Goal: Information Seeking & Learning: Learn about a topic

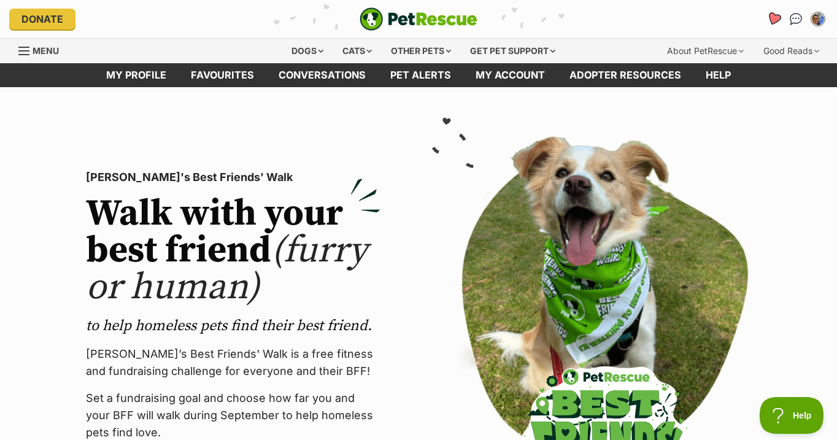
click at [771, 18] on icon "Favourites" at bounding box center [773, 19] width 15 height 14
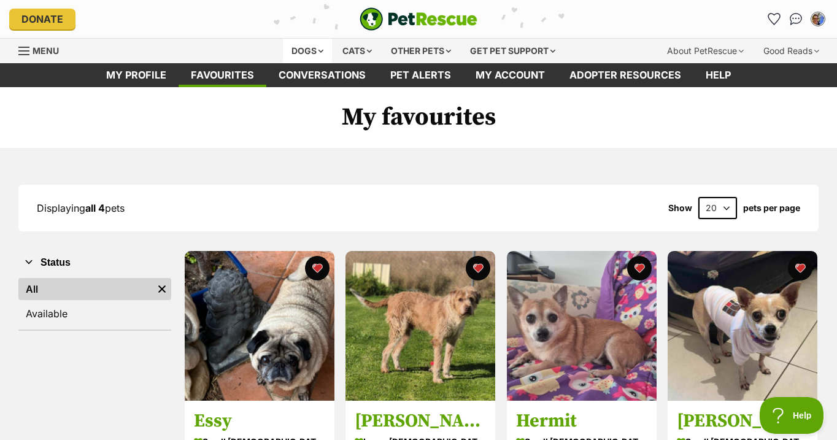
click at [303, 50] on div "Dogs" at bounding box center [307, 51] width 49 height 25
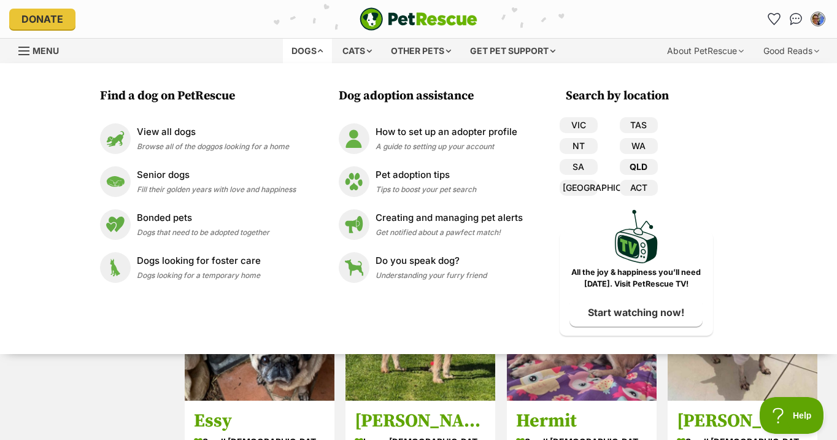
click at [646, 163] on link "QLD" at bounding box center [639, 167] width 38 height 16
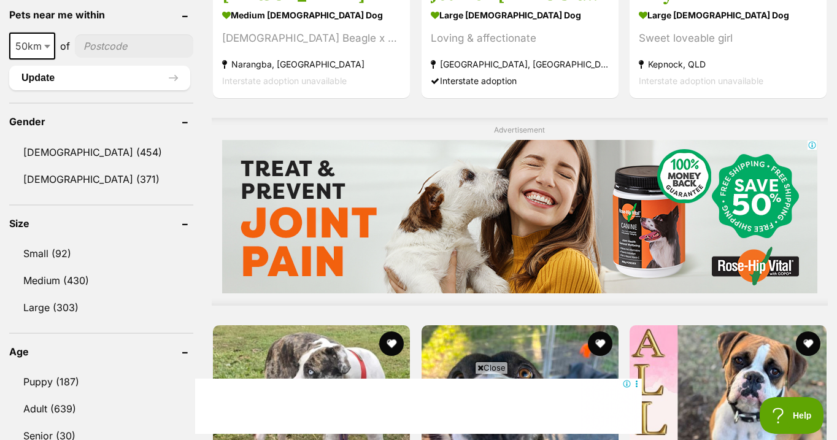
scroll to position [998, 0]
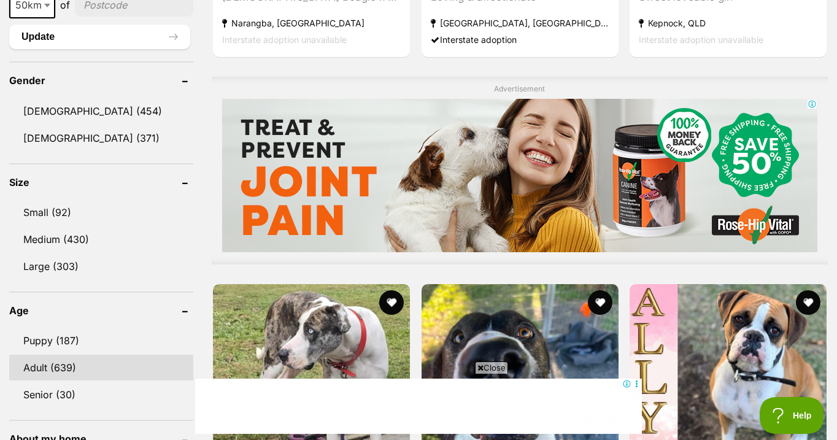
click at [68, 366] on link "Adult (639)" at bounding box center [101, 368] width 184 height 26
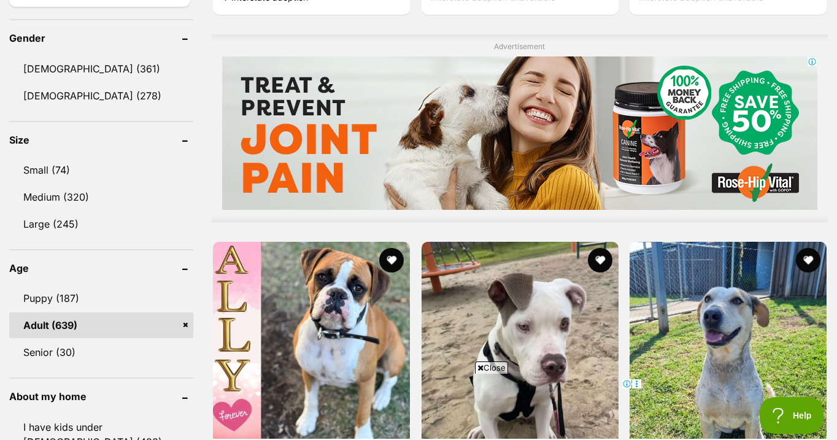
scroll to position [1043, 0]
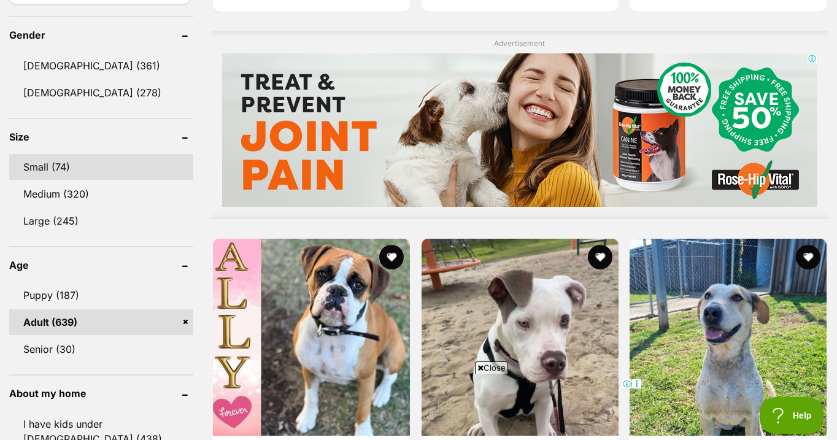
click at [61, 161] on link "Small (74)" at bounding box center [101, 167] width 184 height 26
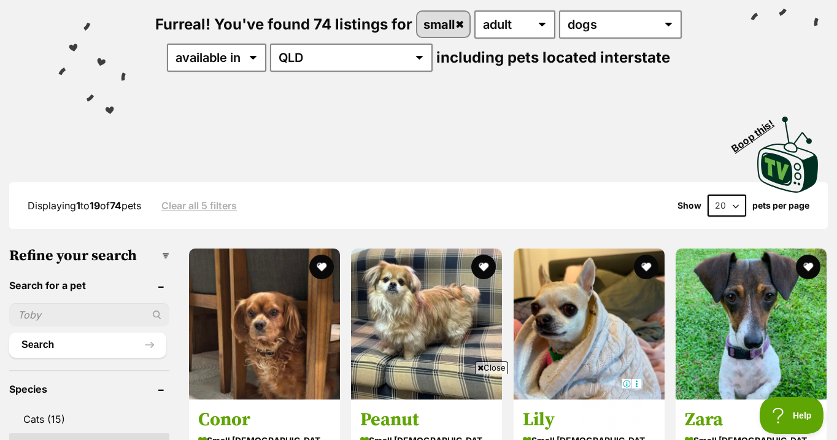
select select "60"
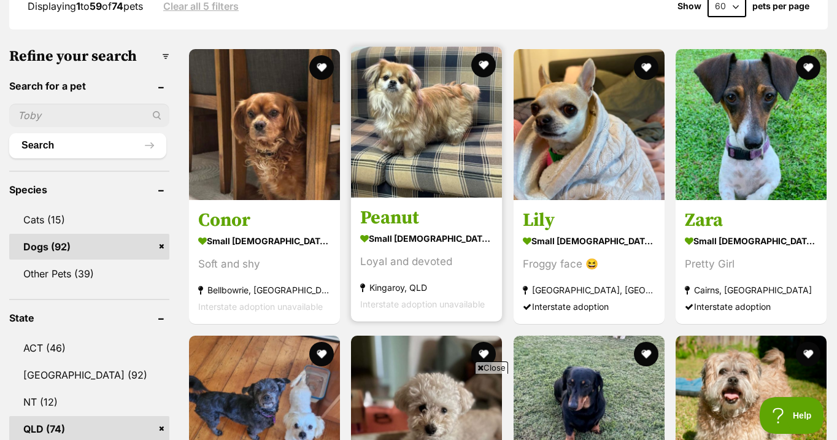
scroll to position [352, 0]
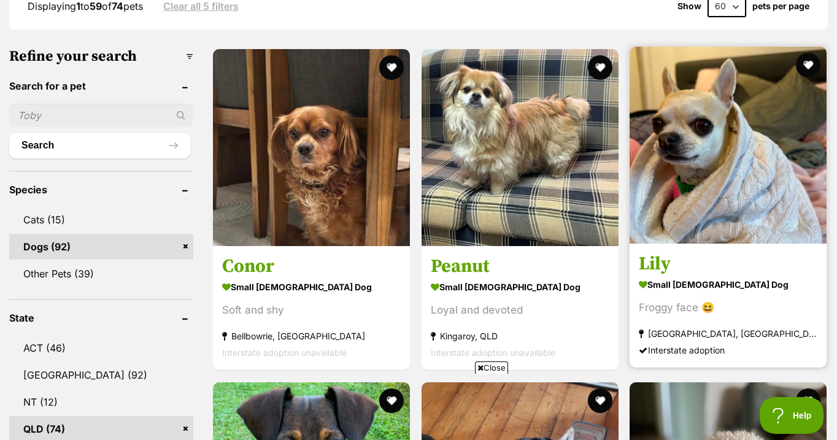
click at [709, 155] on img at bounding box center [728, 145] width 197 height 197
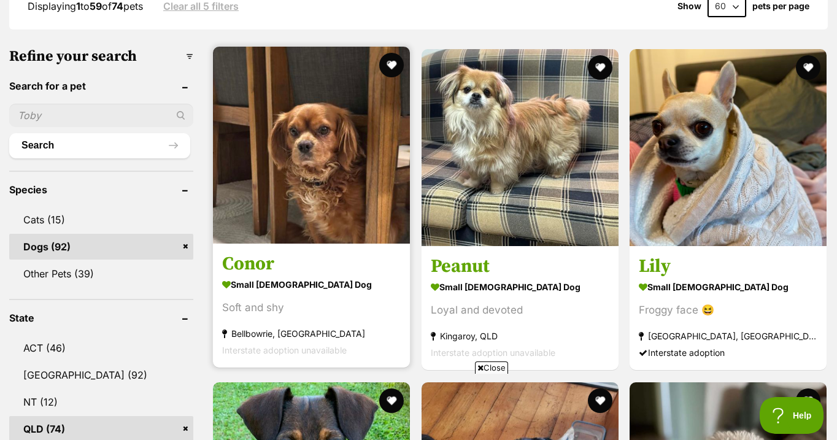
click at [301, 156] on img at bounding box center [311, 145] width 197 height 197
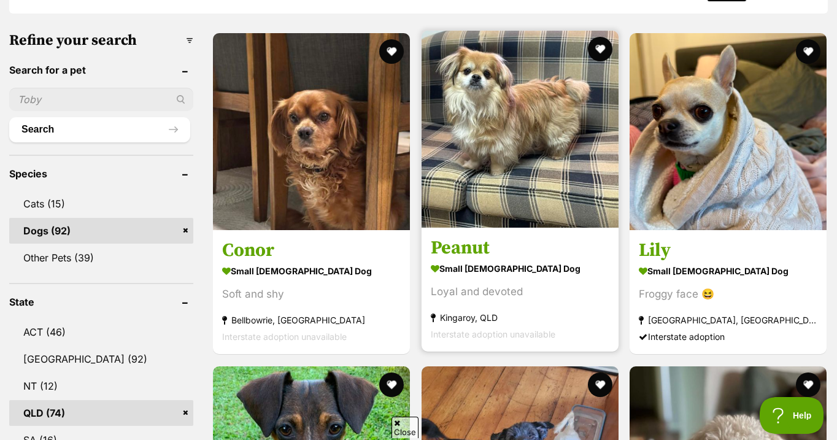
scroll to position [391, 0]
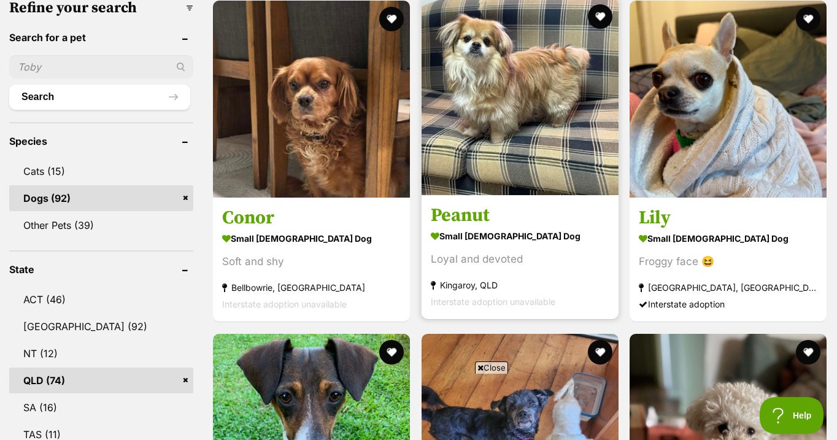
click at [518, 120] on img at bounding box center [520, 96] width 197 height 197
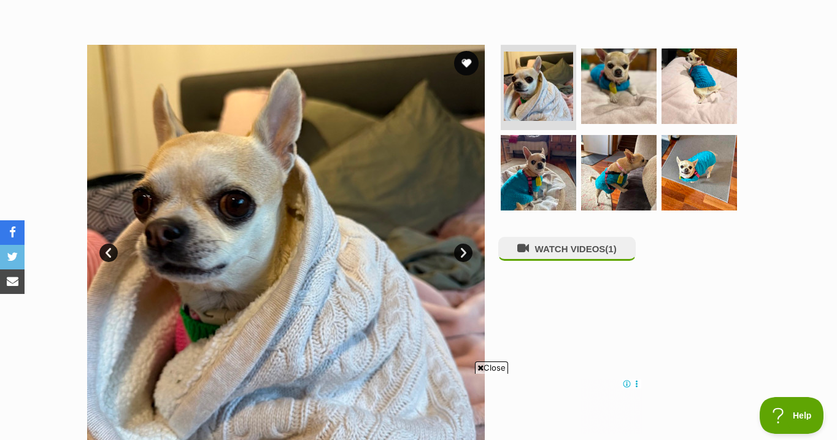
scroll to position [211, 0]
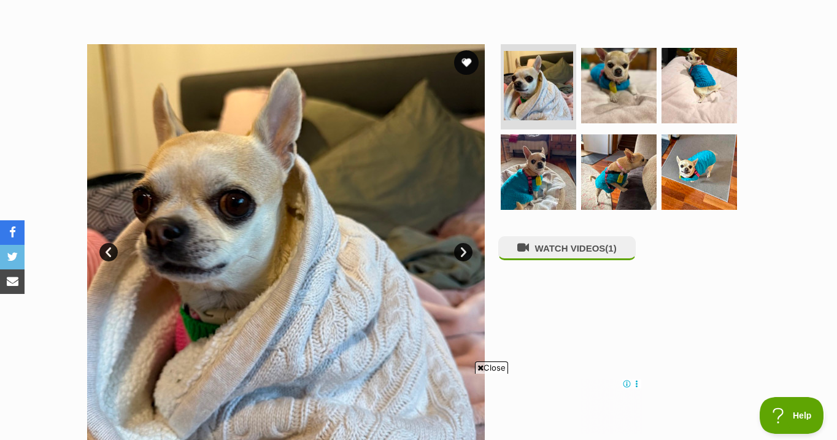
click at [464, 253] on link "Next" at bounding box center [463, 252] width 18 height 18
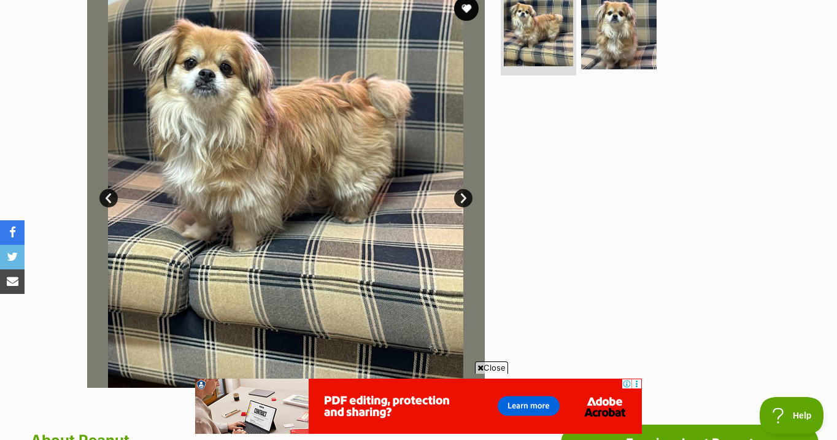
click at [463, 196] on link "Next" at bounding box center [463, 198] width 18 height 18
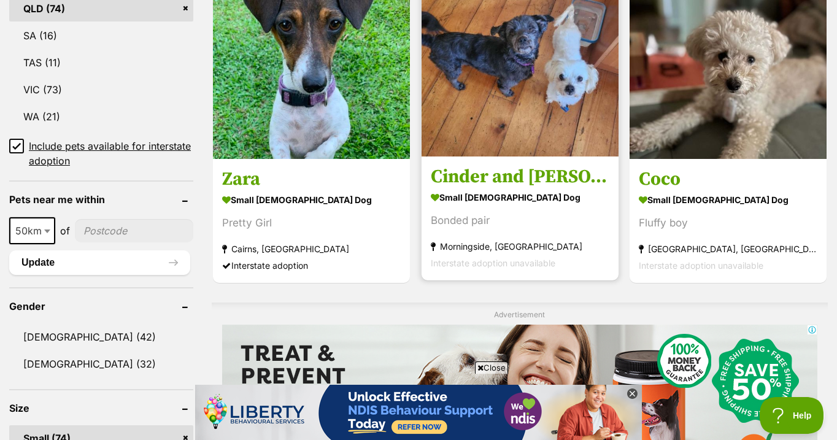
scroll to position [777, 0]
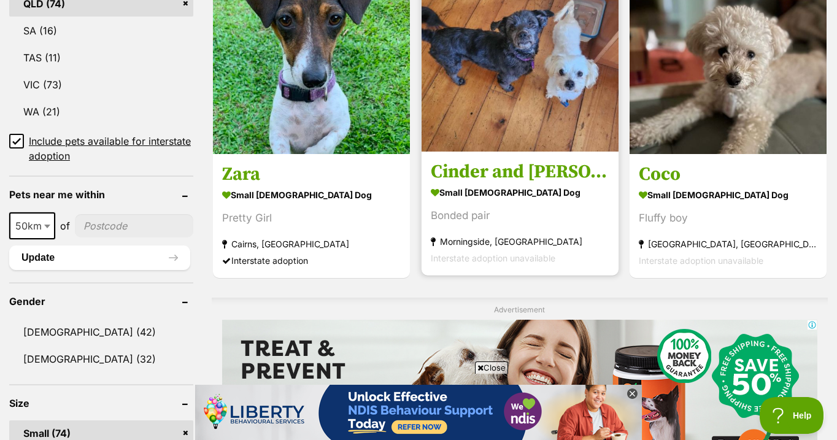
click at [538, 93] on img at bounding box center [520, 53] width 197 height 197
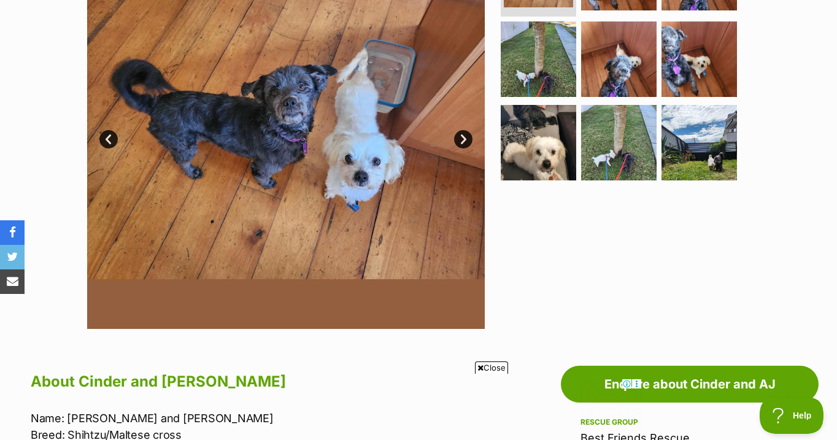
scroll to position [322, 0]
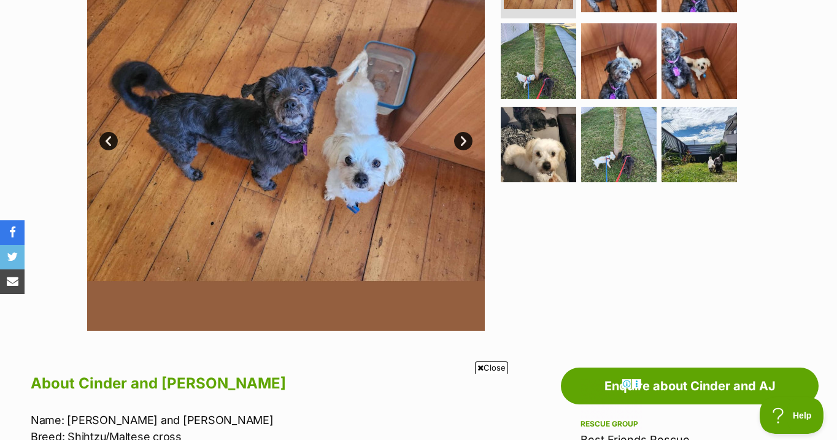
click at [464, 143] on link "Next" at bounding box center [463, 141] width 18 height 18
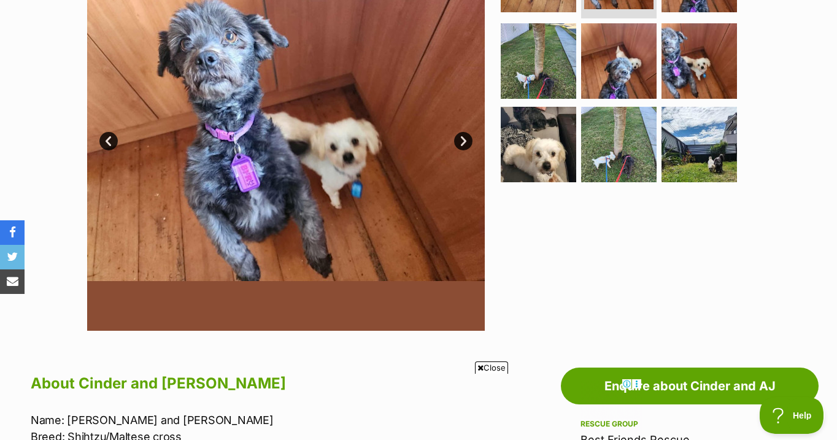
click at [464, 143] on link "Next" at bounding box center [463, 141] width 18 height 18
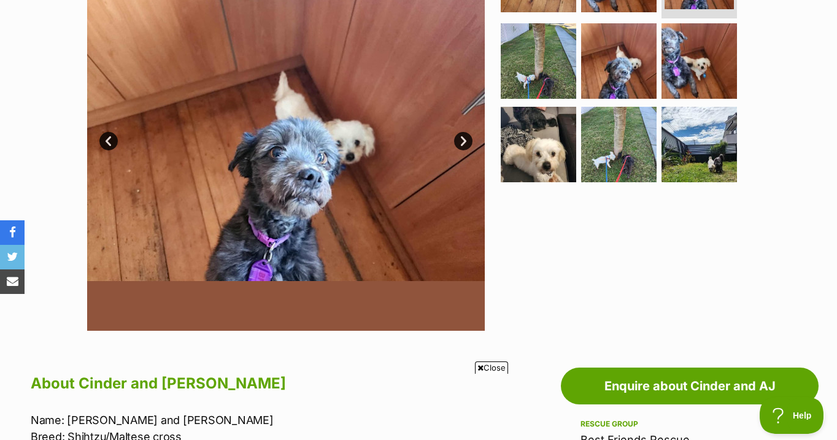
scroll to position [0, 0]
click at [464, 143] on link "Next" at bounding box center [463, 141] width 18 height 18
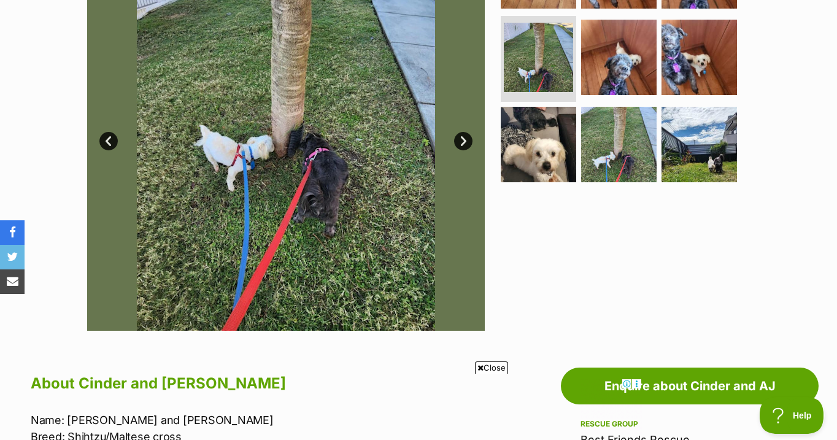
click at [464, 143] on link "Next" at bounding box center [463, 141] width 18 height 18
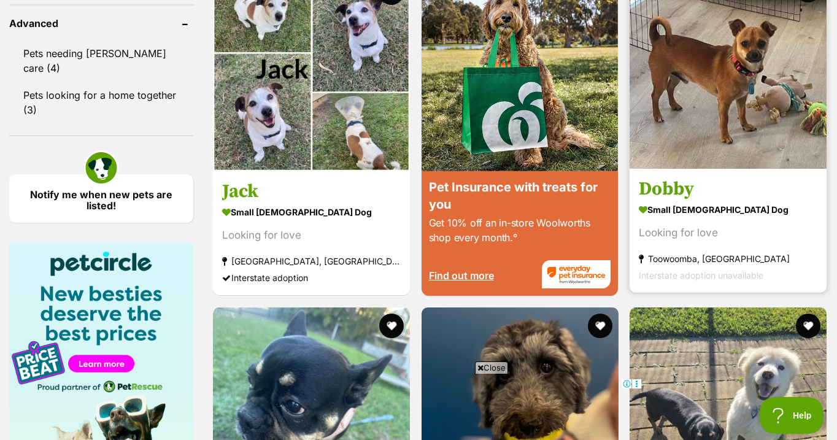
scroll to position [1642, 0]
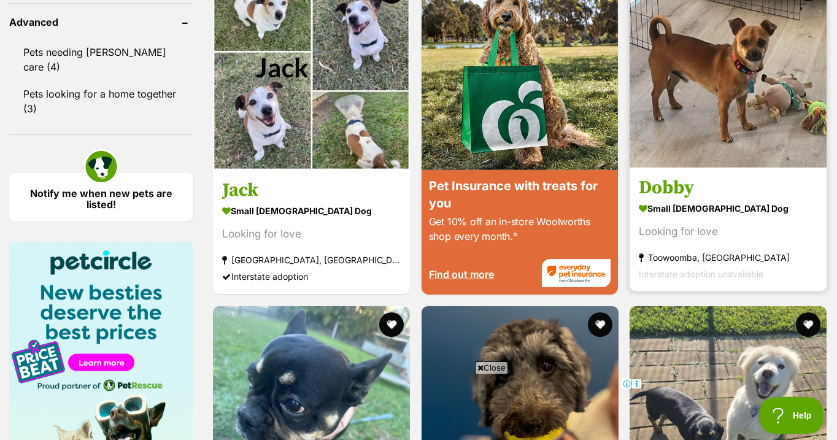
click at [727, 95] on img at bounding box center [728, 69] width 197 height 197
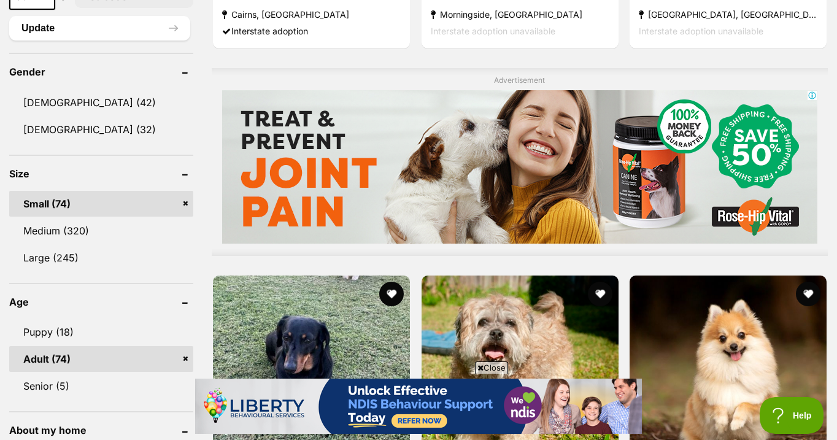
scroll to position [1007, 0]
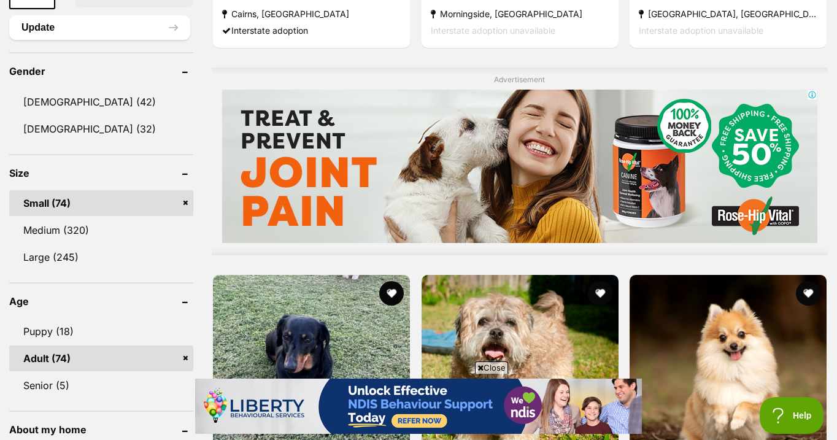
click at [188, 200] on link "Small (74)" at bounding box center [101, 203] width 184 height 26
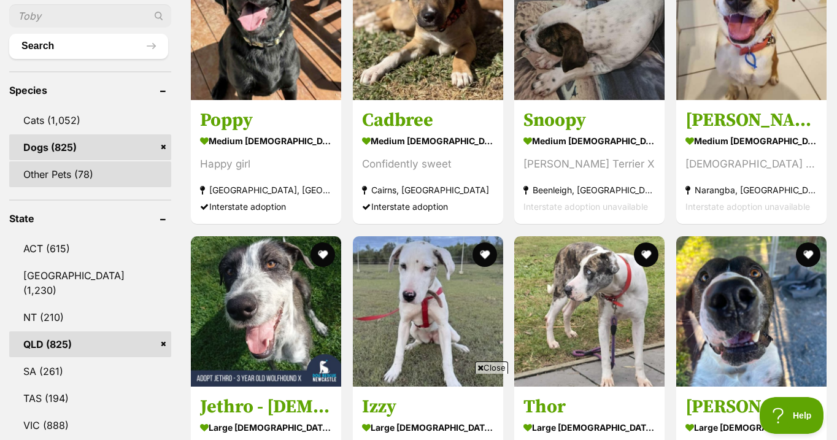
click at [79, 187] on link "Other Pets (78)" at bounding box center [90, 174] width 162 height 26
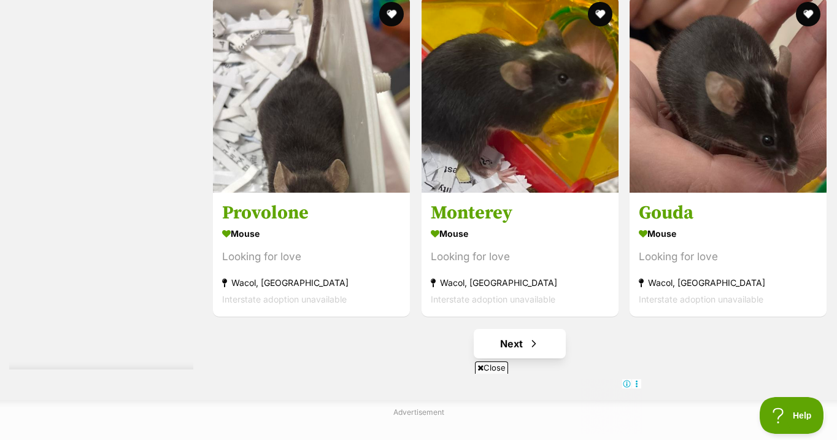
scroll to position [8553, 0]
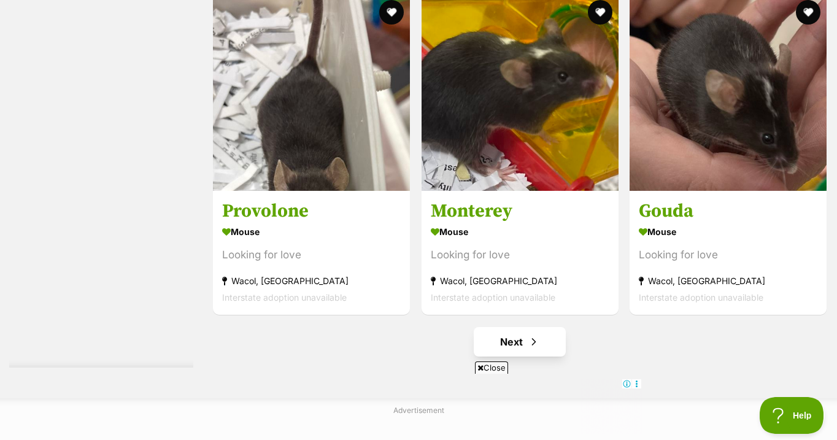
click at [517, 327] on link "Next" at bounding box center [520, 341] width 92 height 29
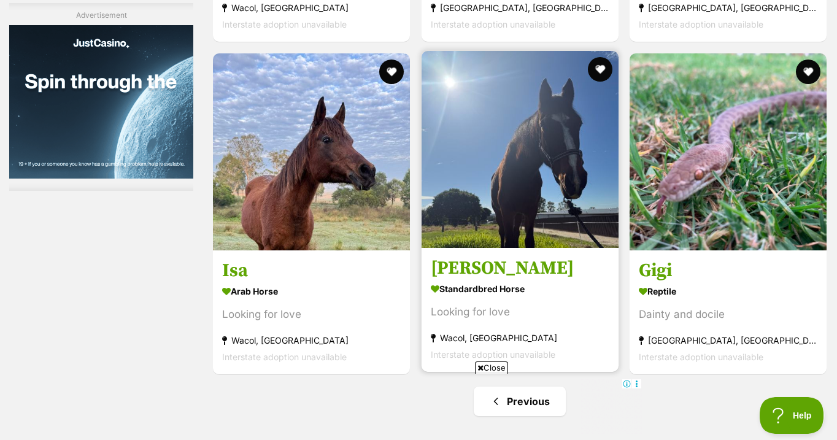
scroll to position [2490, 0]
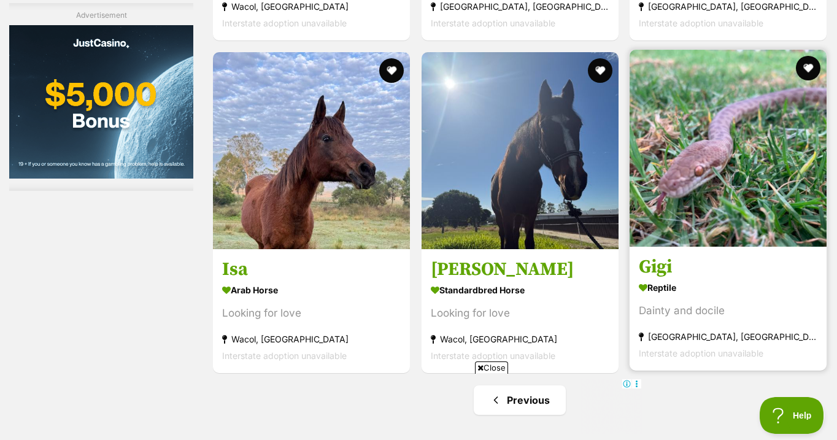
click at [701, 124] on img at bounding box center [728, 148] width 197 height 197
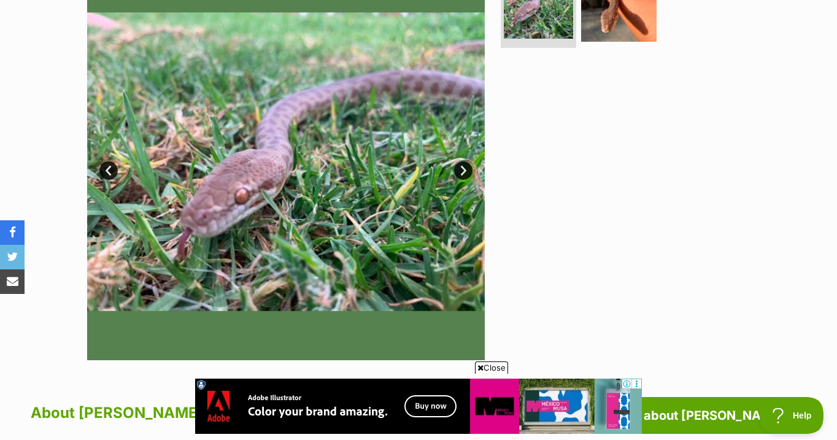
click at [464, 172] on link "Next" at bounding box center [463, 170] width 18 height 18
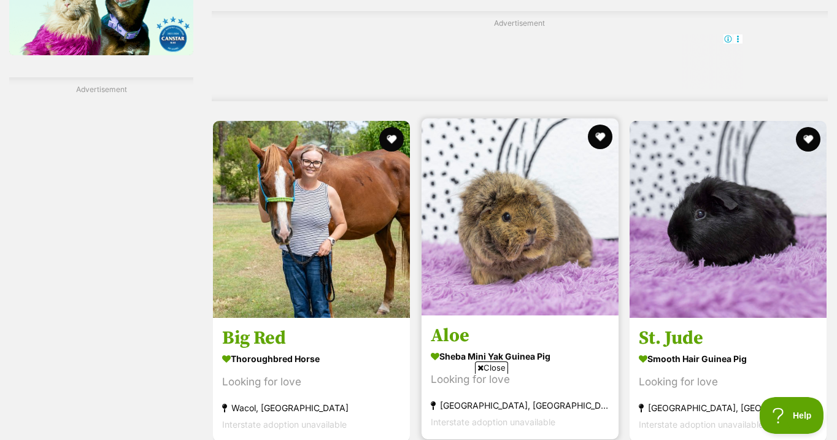
click at [538, 173] on img at bounding box center [520, 216] width 197 height 197
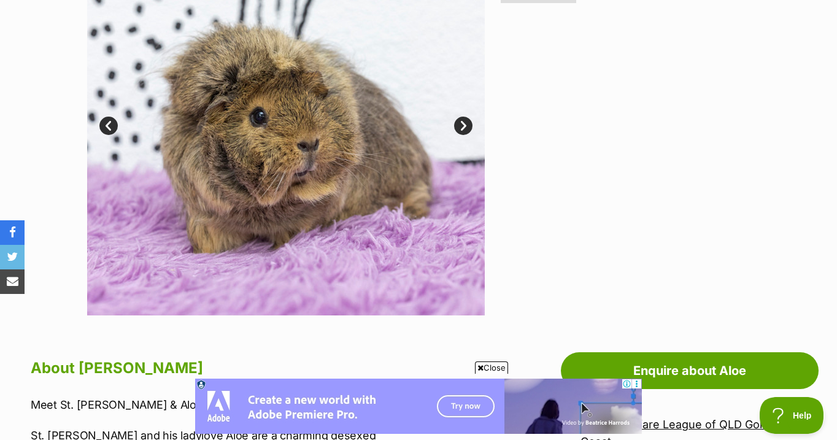
scroll to position [336, 0]
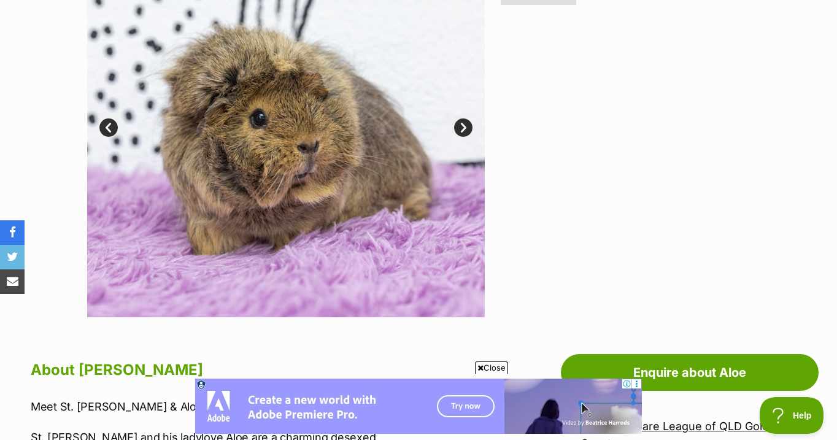
click at [461, 128] on link "Next" at bounding box center [463, 127] width 18 height 18
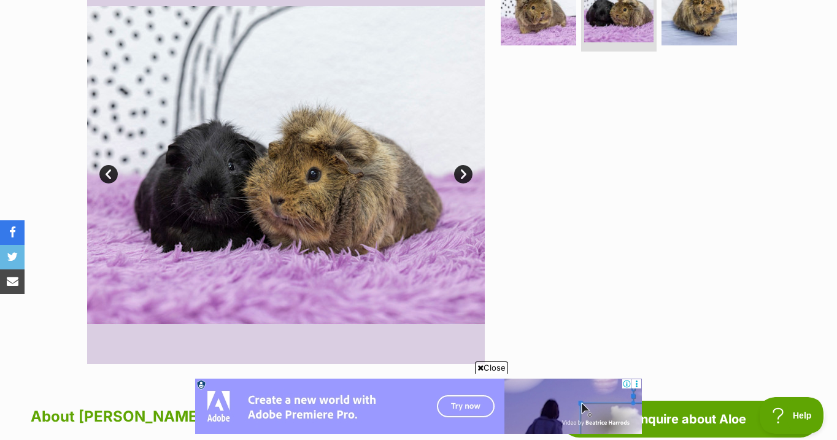
scroll to position [266, 0]
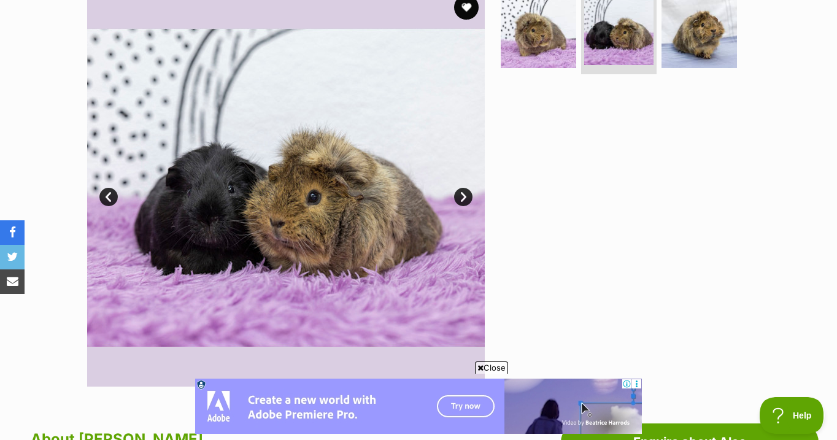
click at [460, 197] on link "Next" at bounding box center [463, 197] width 18 height 18
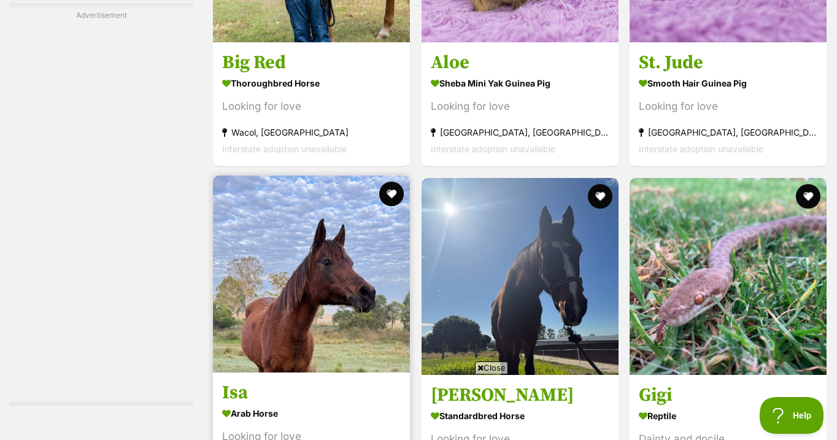
click at [329, 243] on img at bounding box center [311, 274] width 197 height 197
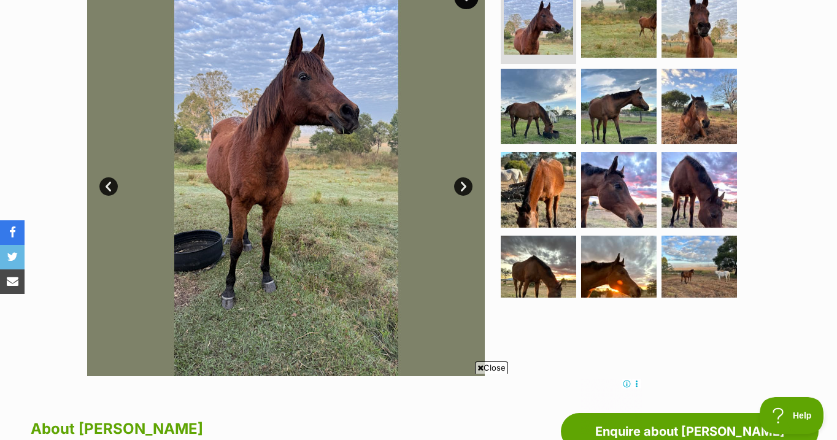
click at [463, 184] on link "Next" at bounding box center [463, 186] width 18 height 18
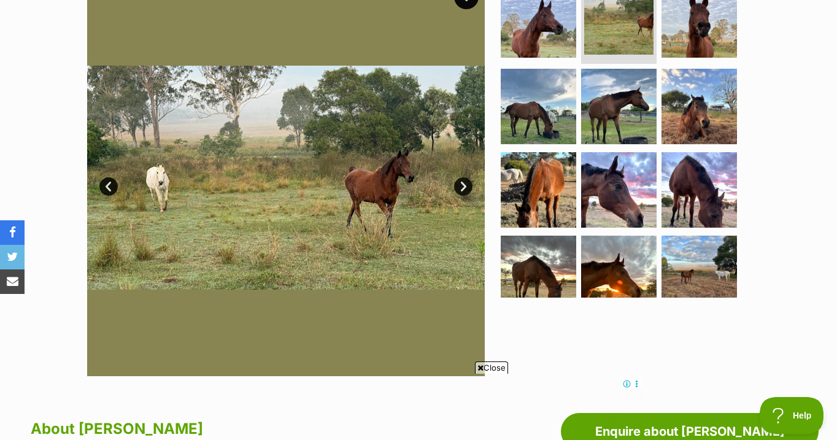
click at [463, 184] on link "Next" at bounding box center [463, 186] width 18 height 18
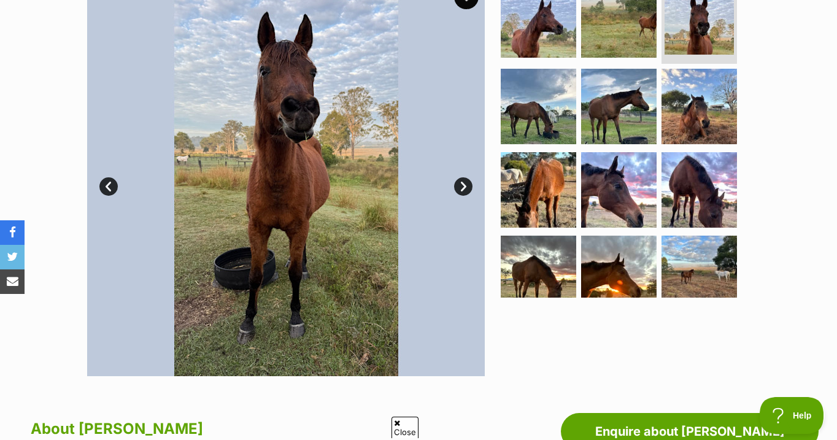
click at [463, 184] on link "Next" at bounding box center [463, 186] width 18 height 18
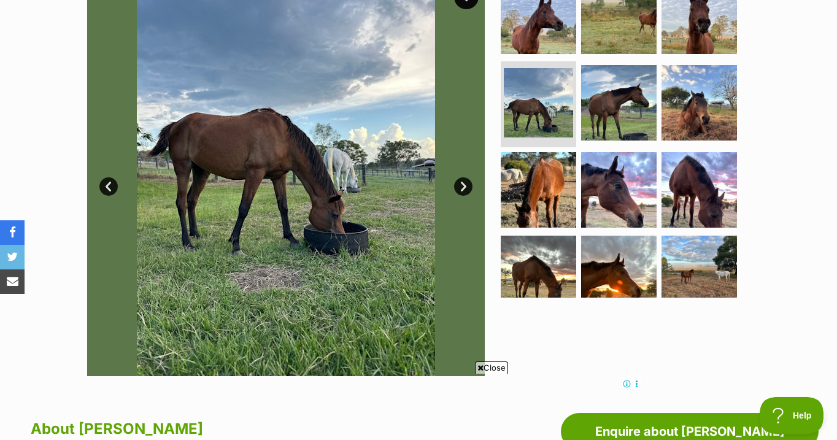
click at [463, 184] on link "Next" at bounding box center [463, 186] width 18 height 18
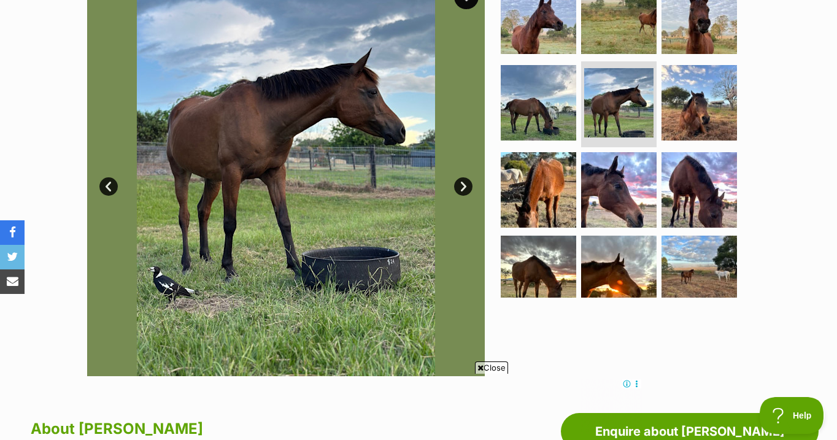
click at [463, 184] on link "Next" at bounding box center [463, 186] width 18 height 18
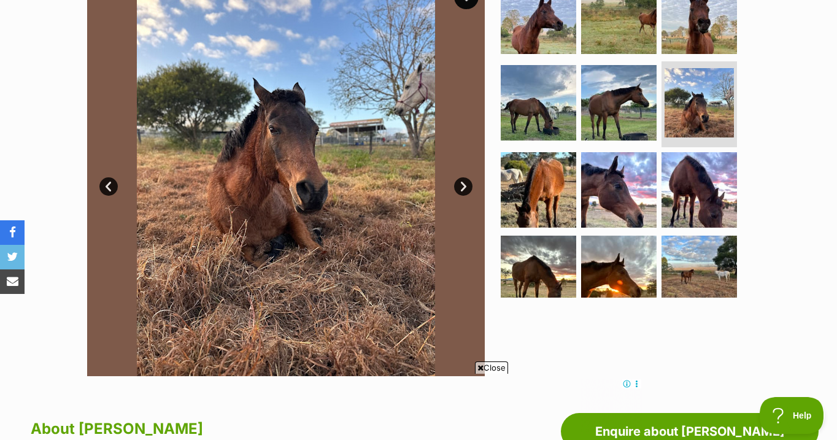
click at [463, 184] on link "Next" at bounding box center [463, 186] width 18 height 18
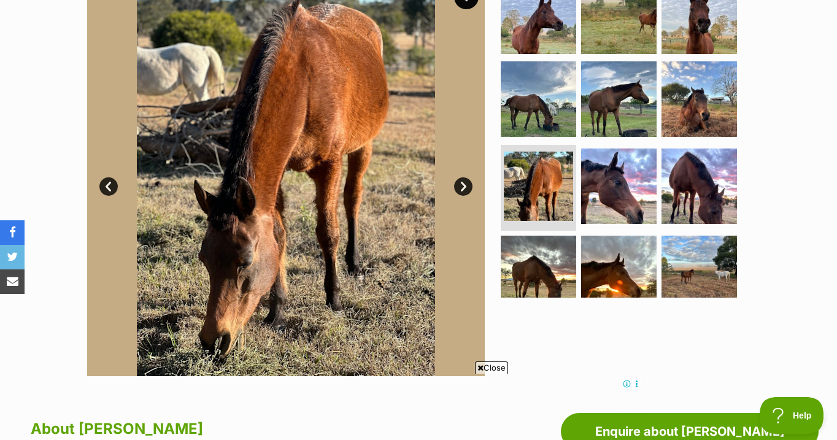
click at [463, 184] on link "Next" at bounding box center [463, 186] width 18 height 18
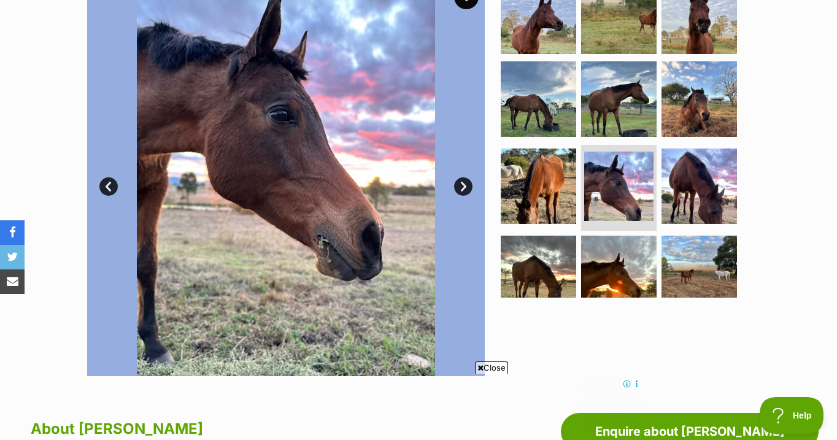
click at [107, 183] on link "Prev" at bounding box center [108, 186] width 18 height 18
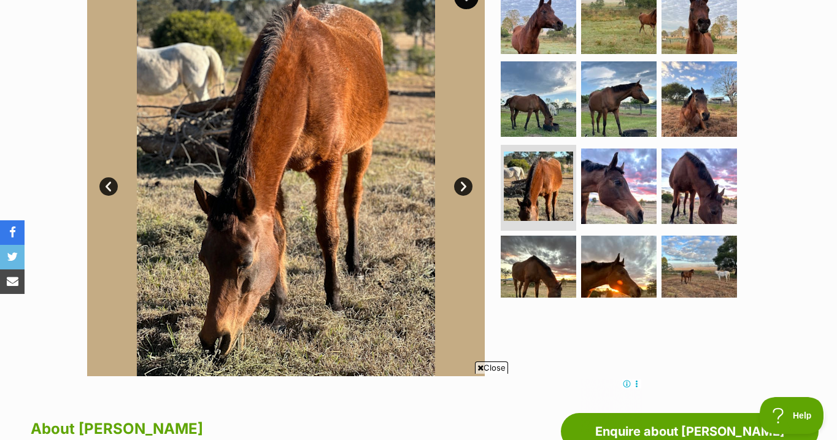
click at [463, 183] on link "Next" at bounding box center [463, 186] width 18 height 18
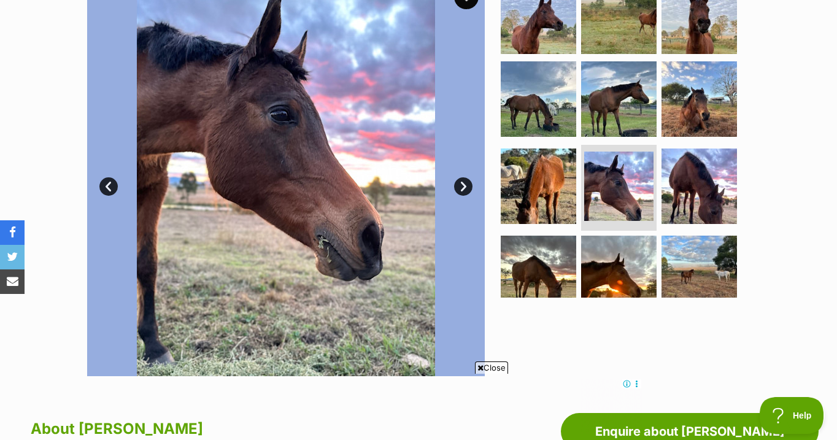
click at [463, 183] on link "Next" at bounding box center [463, 186] width 18 height 18
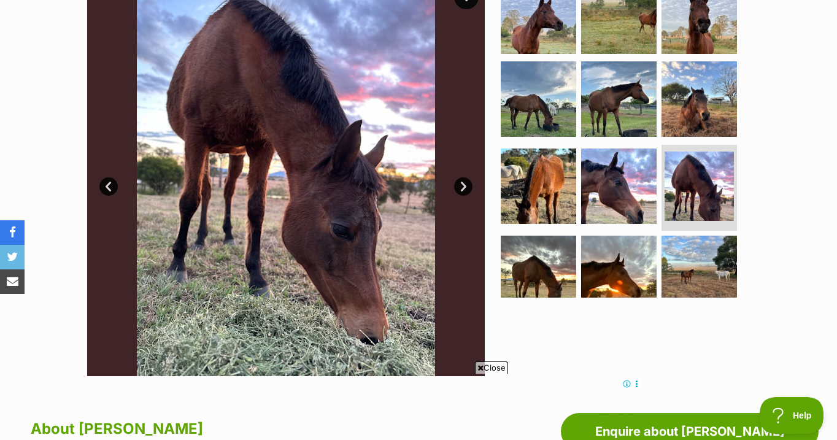
click at [463, 183] on link "Next" at bounding box center [463, 186] width 18 height 18
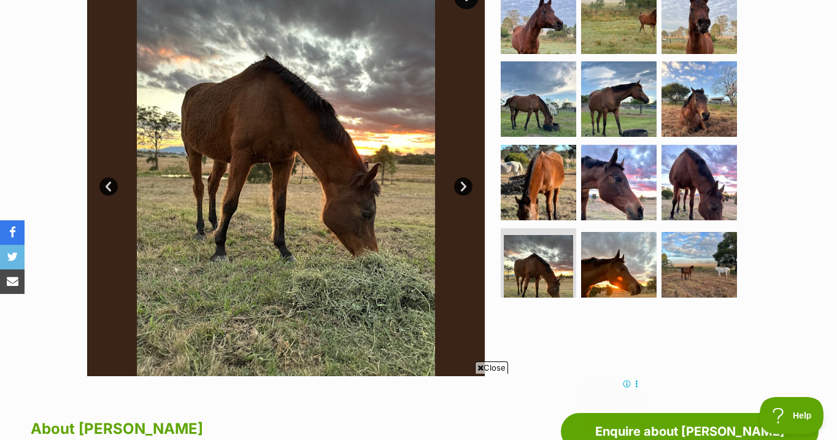
click at [463, 183] on link "Next" at bounding box center [463, 186] width 18 height 18
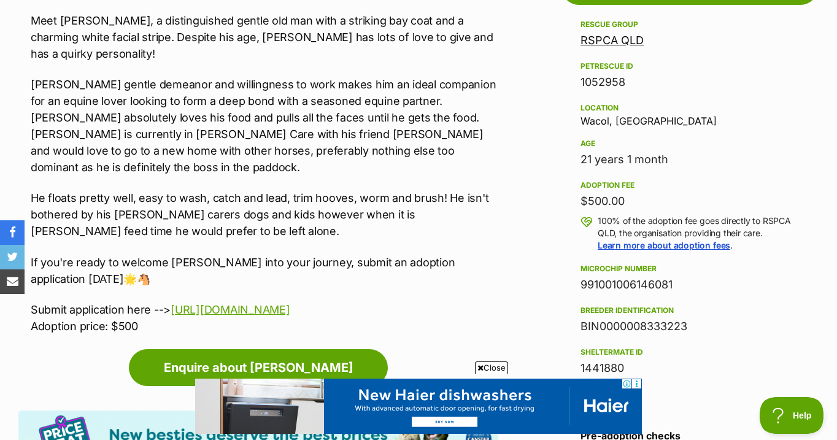
scroll to position [727, 0]
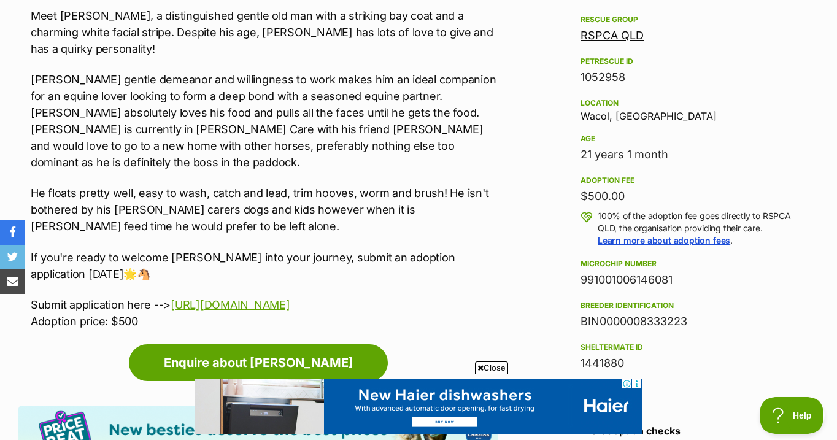
click at [503, 249] on div "Advertisement Adoption information I've been adopted! This pet is no longer ava…" at bounding box center [418, 397] width 800 height 892
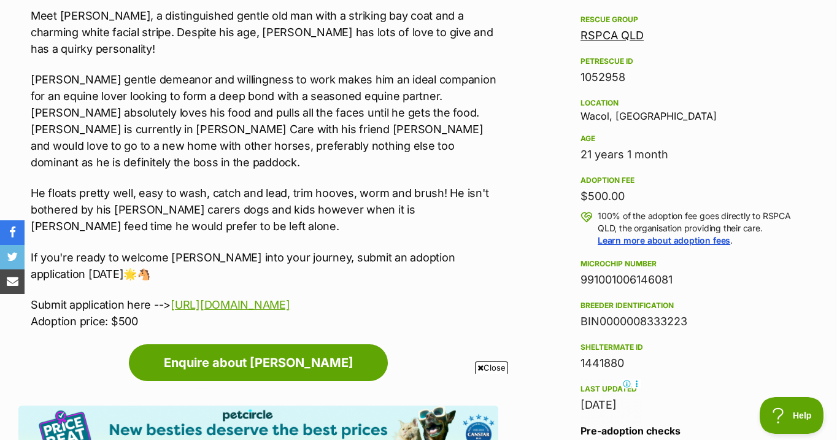
scroll to position [708, 0]
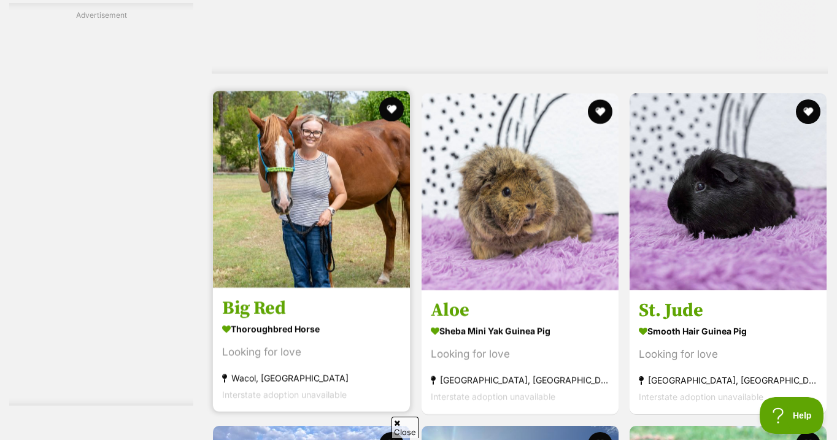
click at [333, 175] on img at bounding box center [311, 189] width 197 height 197
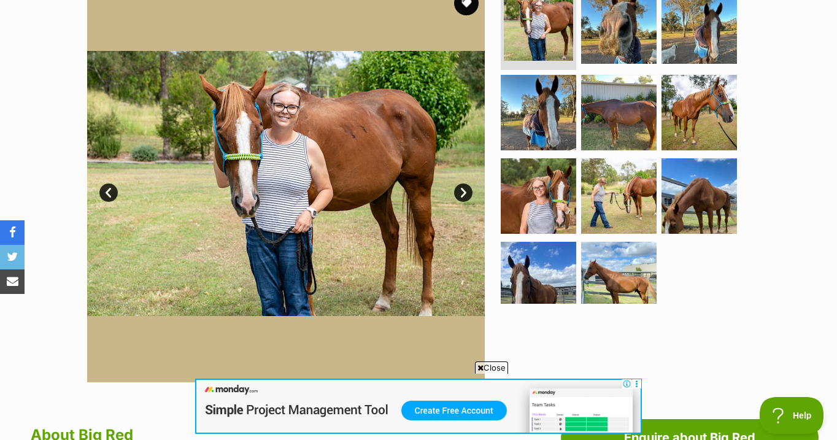
scroll to position [269, 0]
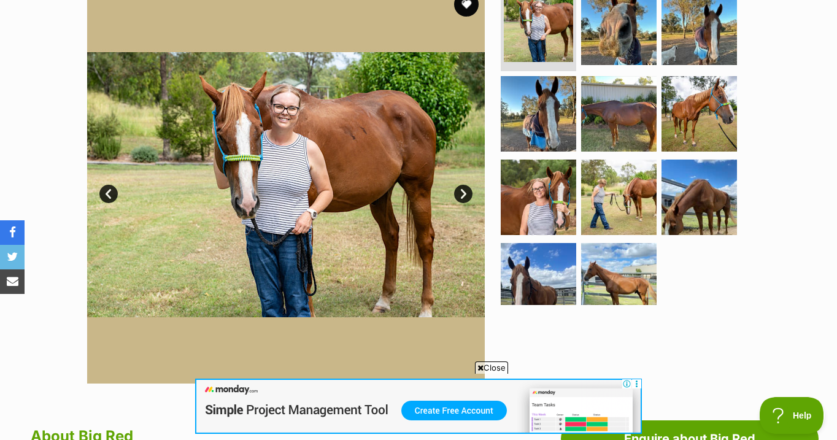
click at [463, 190] on link "Next" at bounding box center [463, 194] width 18 height 18
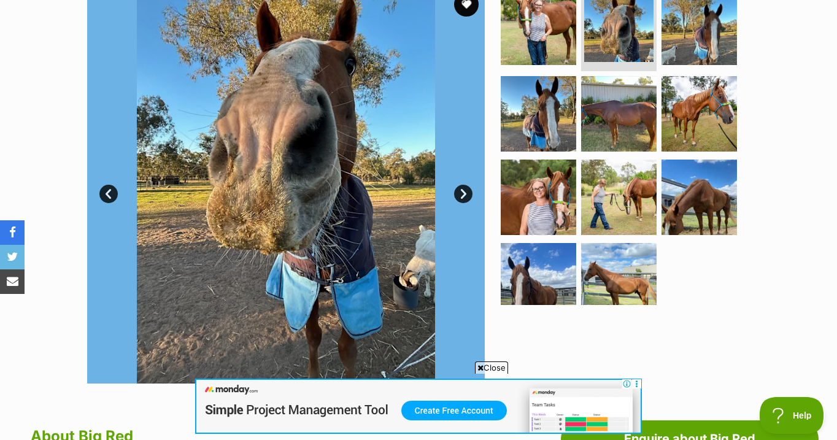
click at [463, 190] on link "Next" at bounding box center [463, 194] width 18 height 18
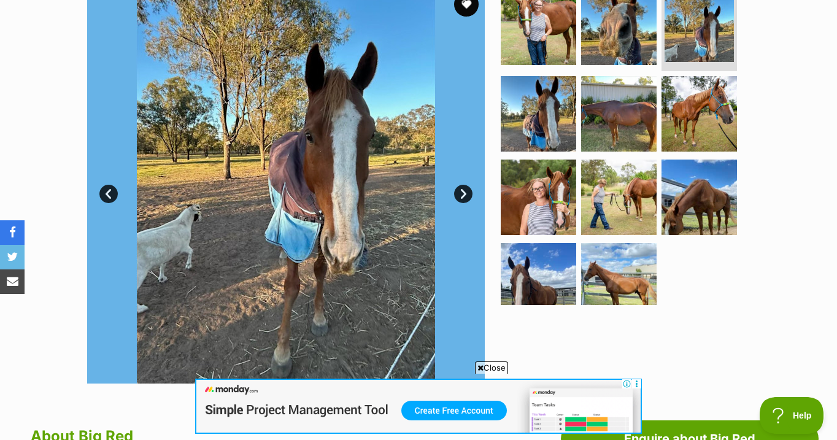
click at [463, 190] on link "Next" at bounding box center [463, 194] width 18 height 18
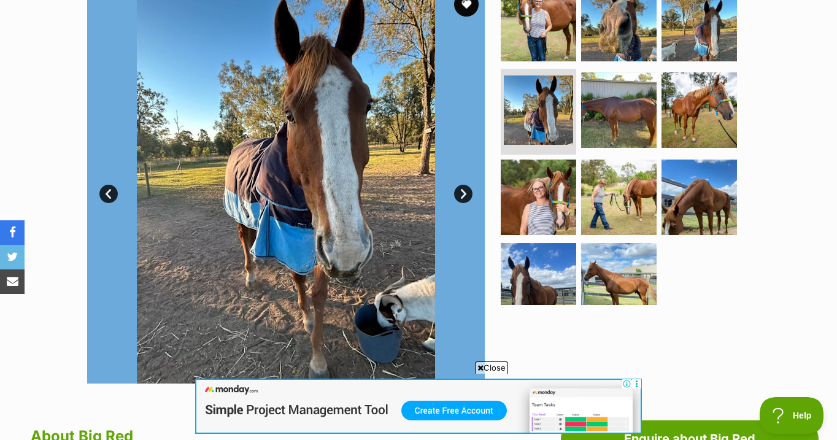
click at [463, 190] on link "Next" at bounding box center [463, 194] width 18 height 18
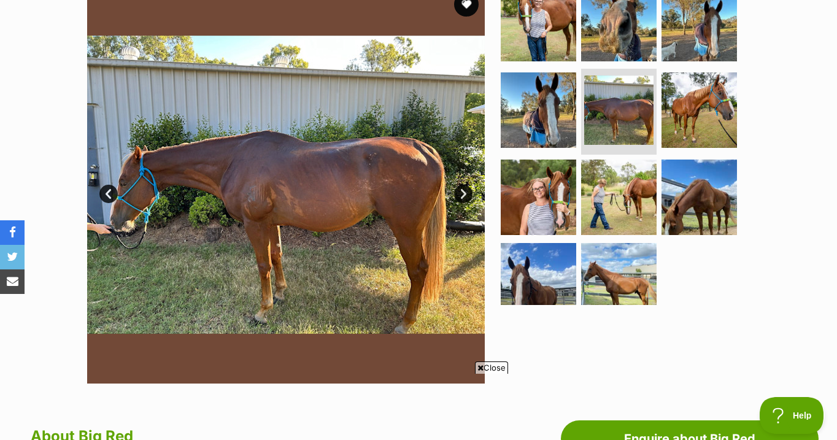
scroll to position [0, 0]
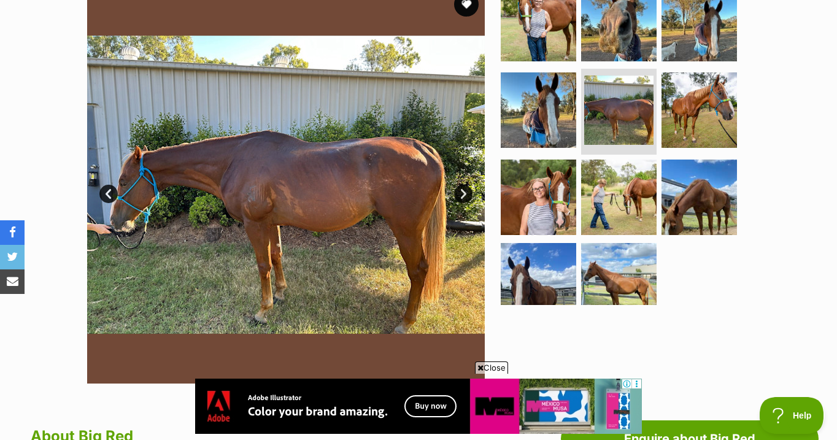
click at [463, 190] on link "Next" at bounding box center [463, 194] width 18 height 18
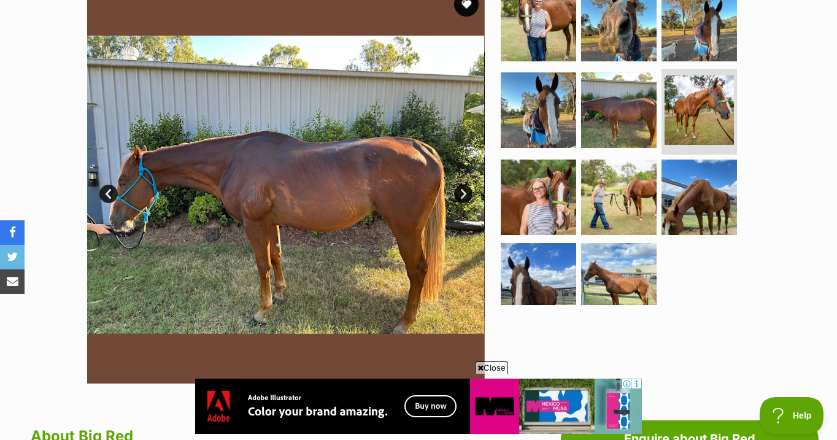
click at [463, 190] on link "Next" at bounding box center [463, 194] width 18 height 18
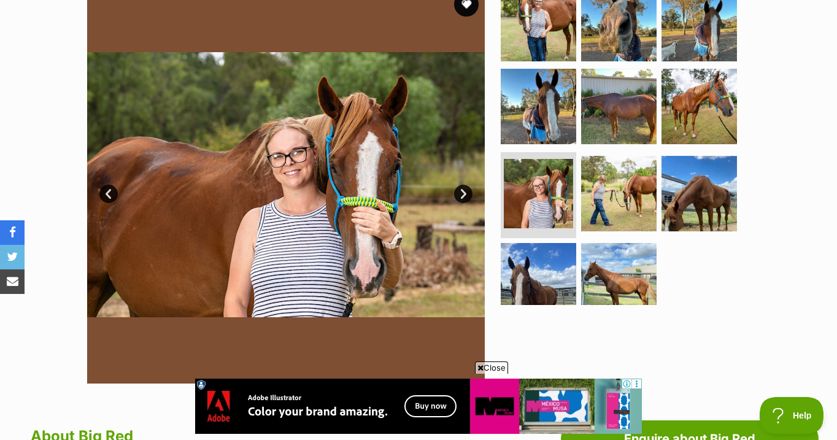
click at [463, 190] on link "Next" at bounding box center [463, 194] width 18 height 18
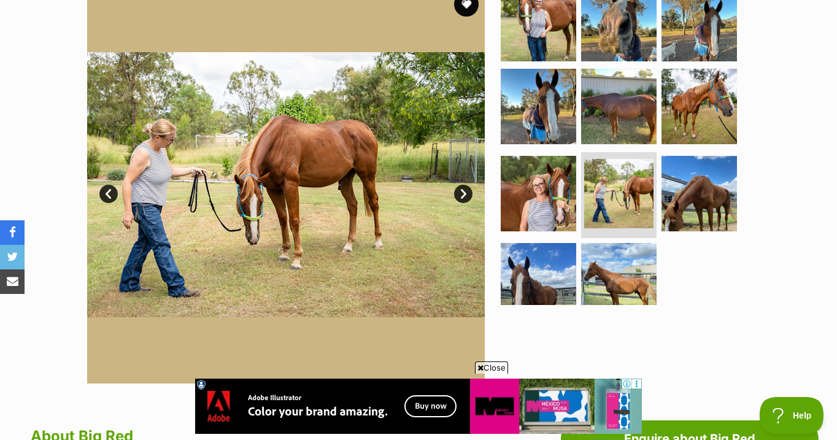
click at [463, 190] on link "Next" at bounding box center [463, 194] width 18 height 18
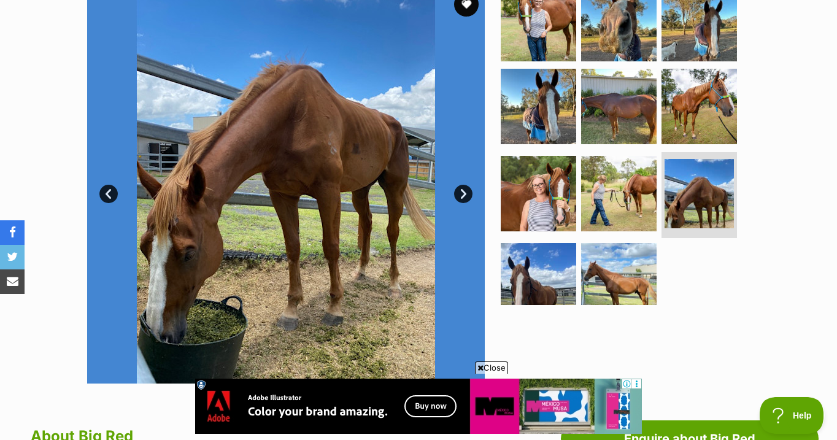
click at [463, 190] on link "Next" at bounding box center [463, 194] width 18 height 18
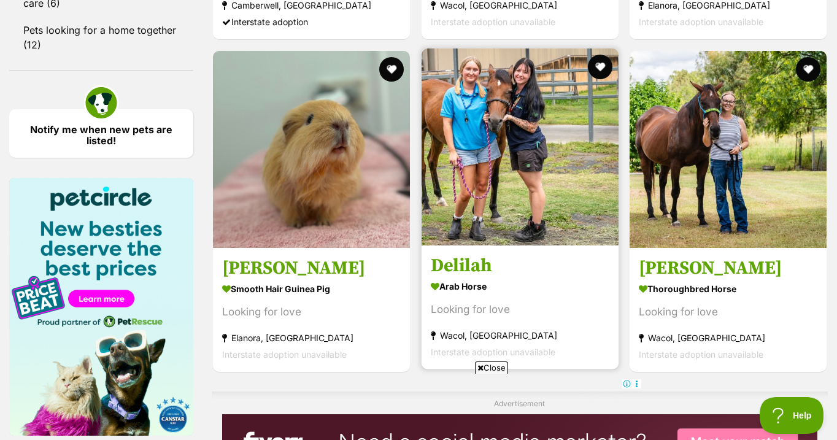
scroll to position [1705, 0]
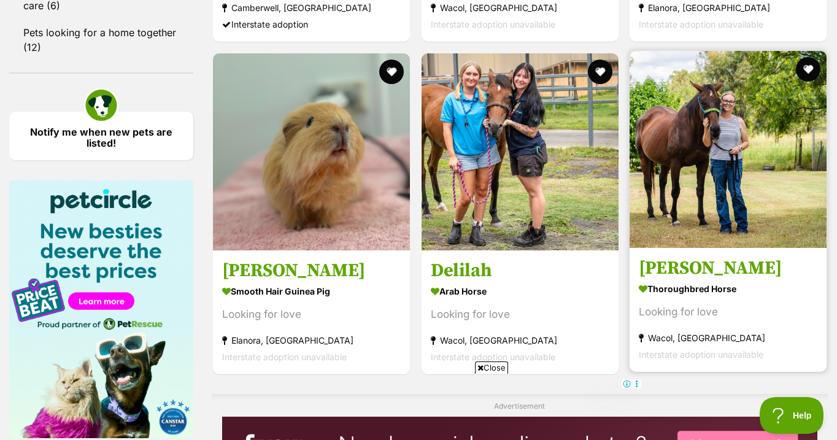
click at [708, 117] on img at bounding box center [728, 149] width 197 height 197
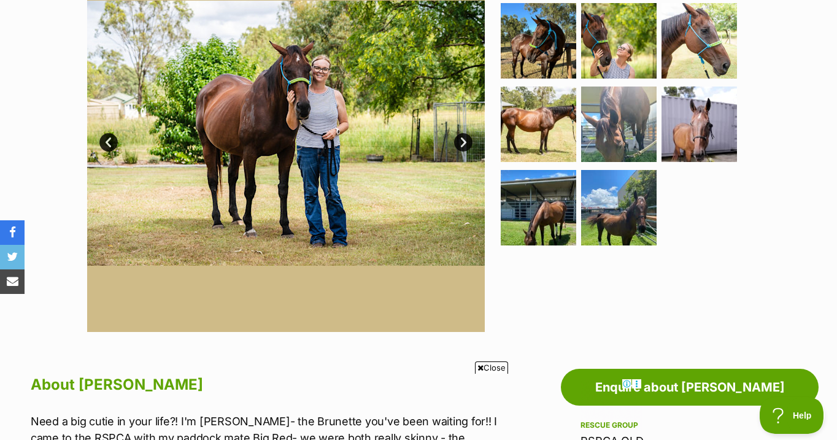
scroll to position [311, 0]
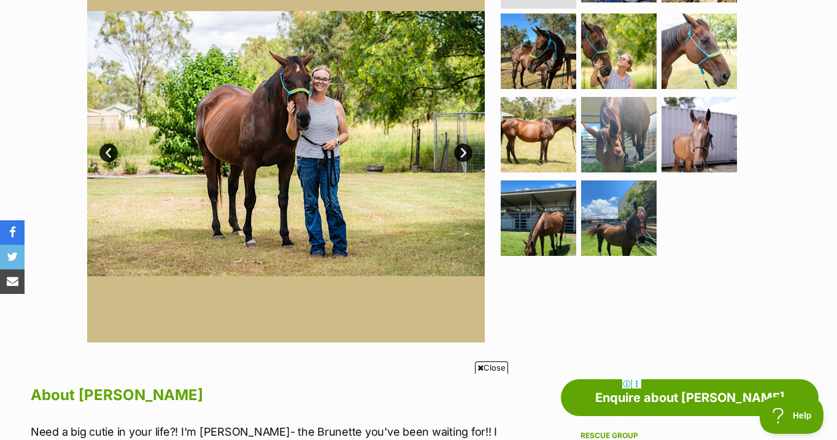
click at [463, 150] on link "Next" at bounding box center [463, 153] width 18 height 18
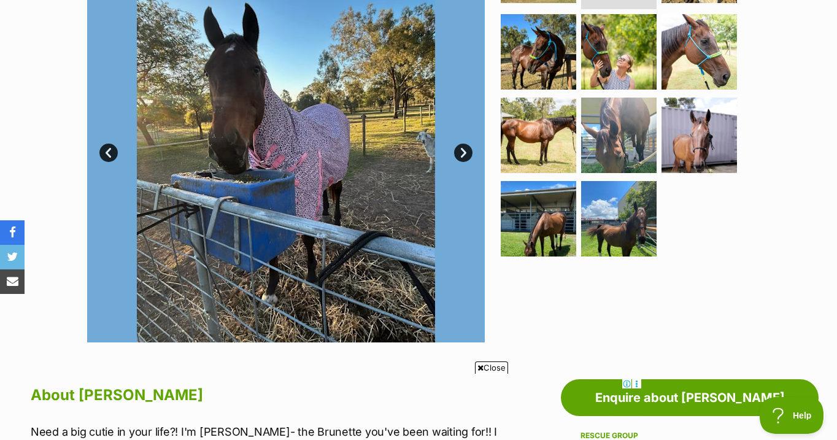
click at [463, 150] on link "Next" at bounding box center [463, 153] width 18 height 18
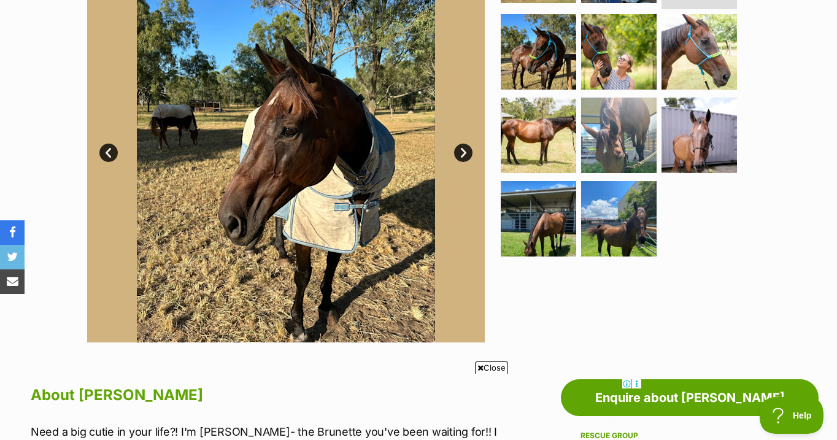
click at [463, 150] on link "Next" at bounding box center [463, 153] width 18 height 18
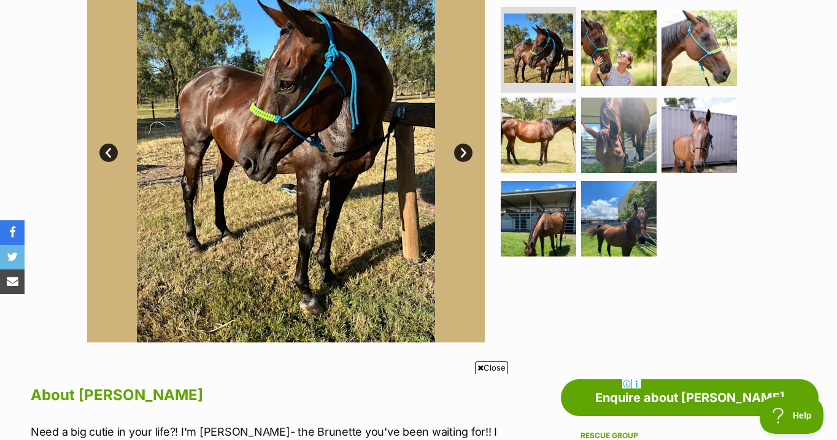
click at [461, 152] on link "Next" at bounding box center [463, 153] width 18 height 18
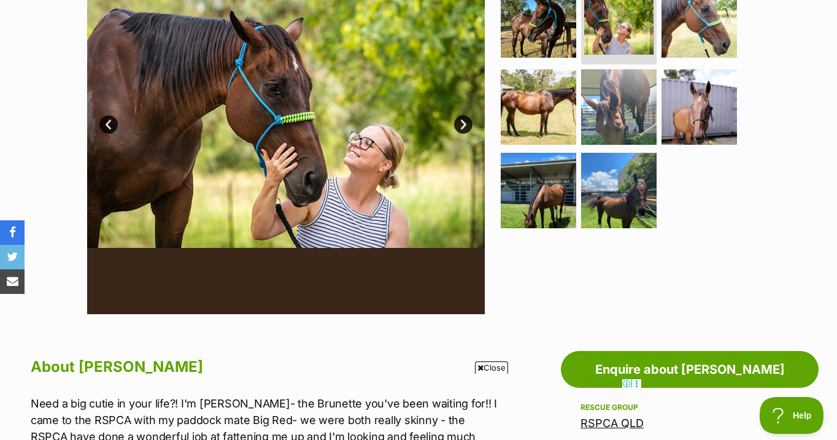
scroll to position [338, 0]
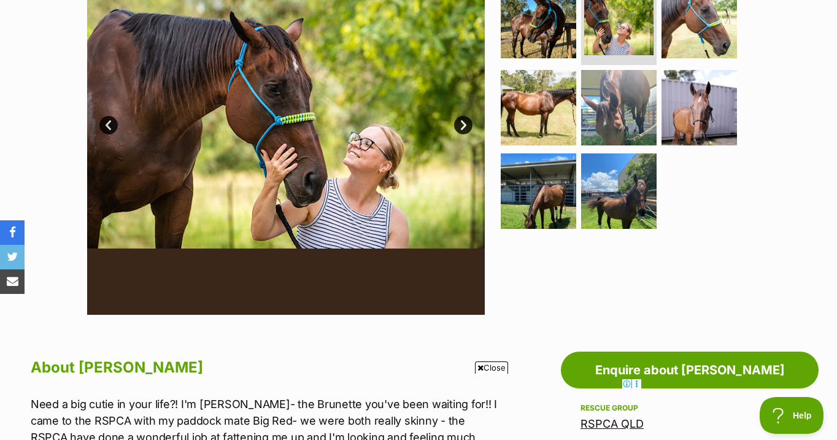
click at [460, 124] on link "Next" at bounding box center [463, 125] width 18 height 18
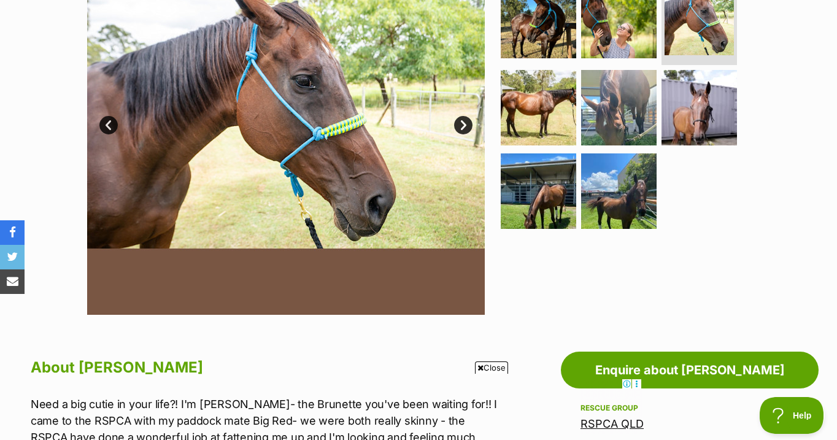
click at [460, 124] on link "Next" at bounding box center [463, 125] width 18 height 18
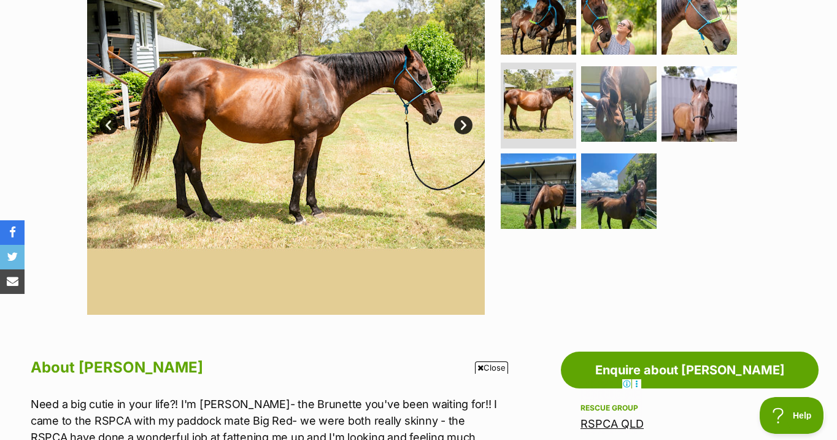
click at [462, 123] on link "Next" at bounding box center [463, 125] width 18 height 18
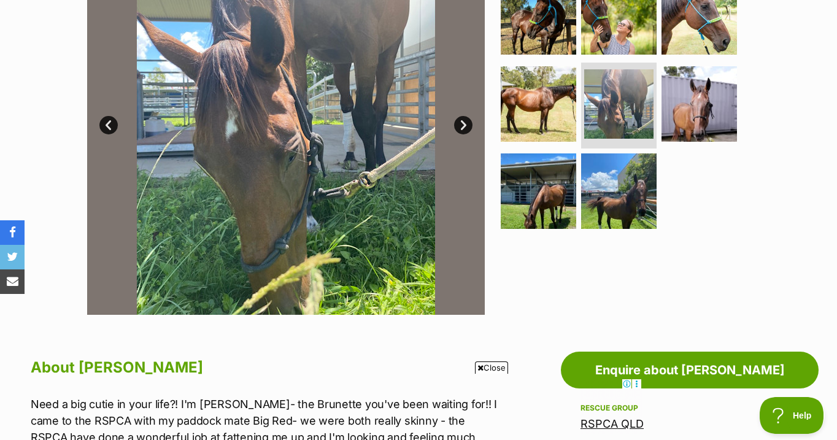
click at [462, 123] on link "Next" at bounding box center [463, 125] width 18 height 18
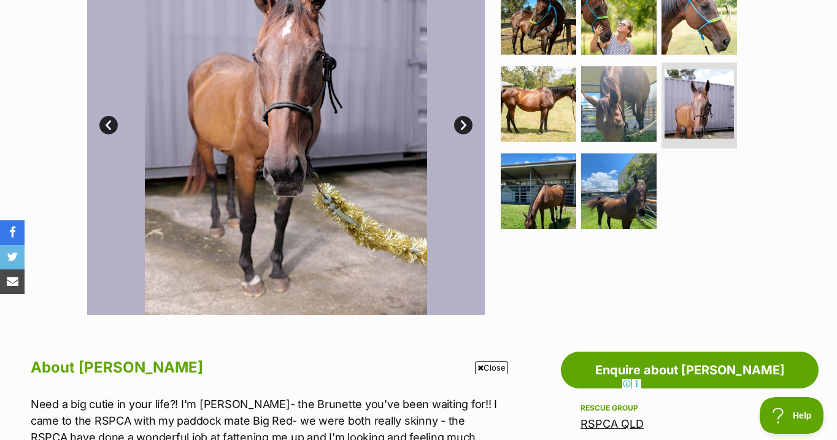
click at [462, 123] on link "Next" at bounding box center [463, 125] width 18 height 18
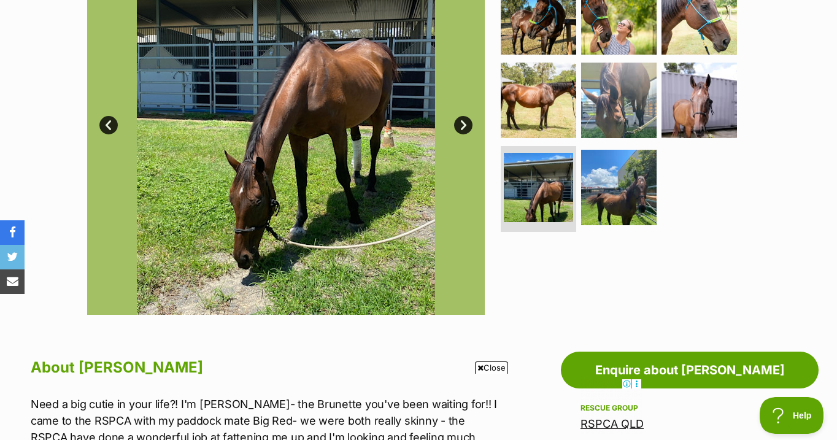
click at [462, 123] on link "Next" at bounding box center [463, 125] width 18 height 18
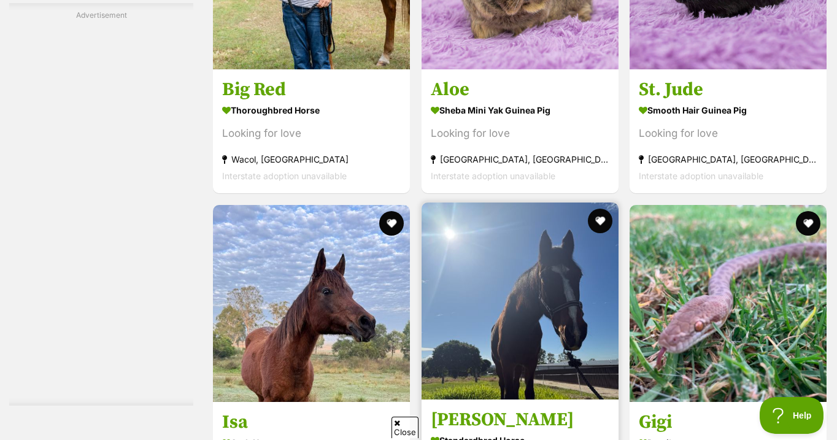
click at [528, 246] on img at bounding box center [520, 301] width 197 height 197
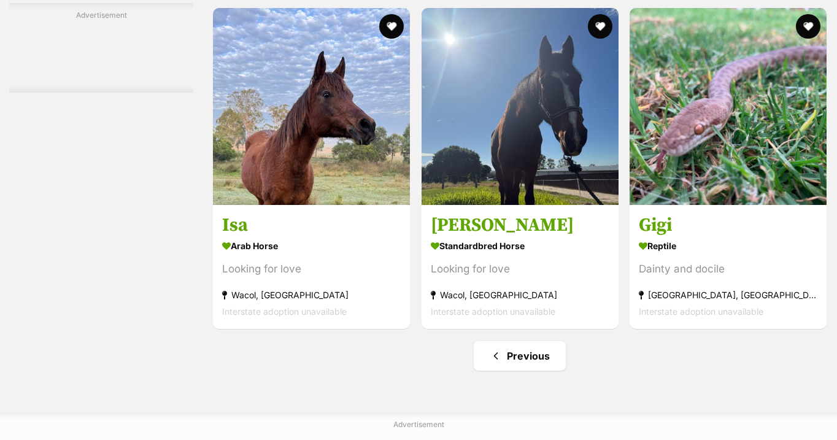
click at [315, 95] on img at bounding box center [311, 106] width 197 height 197
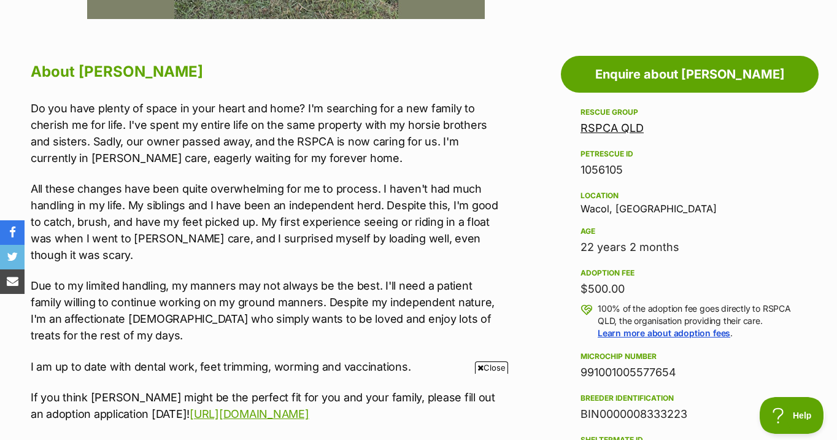
scroll to position [639, 0]
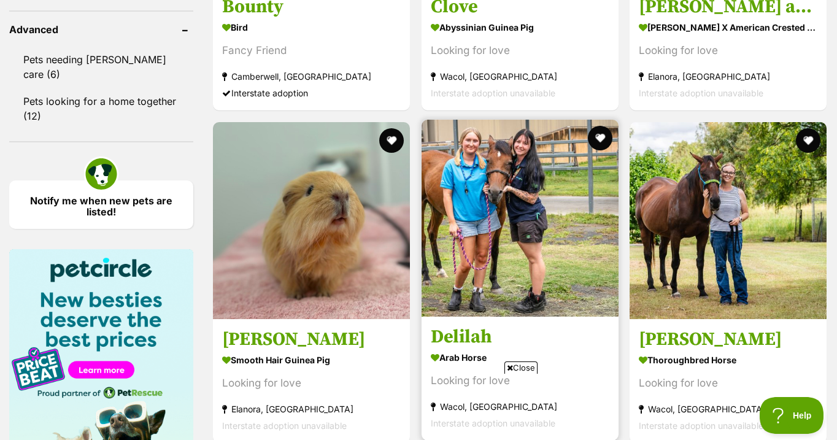
click at [503, 120] on img at bounding box center [520, 218] width 197 height 197
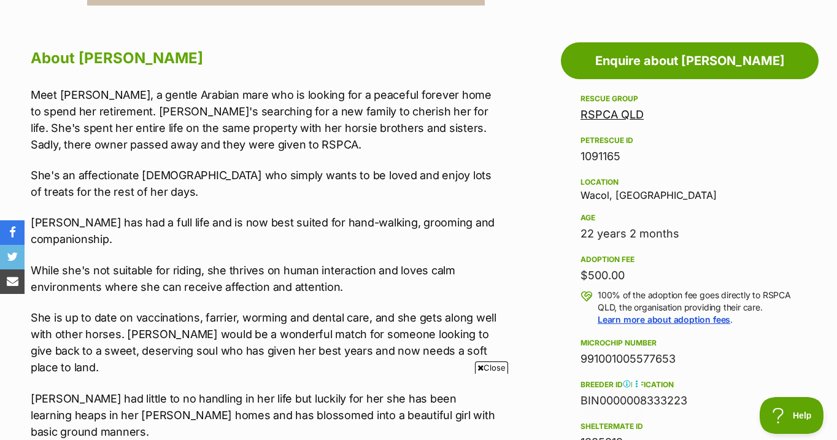
scroll to position [306, 0]
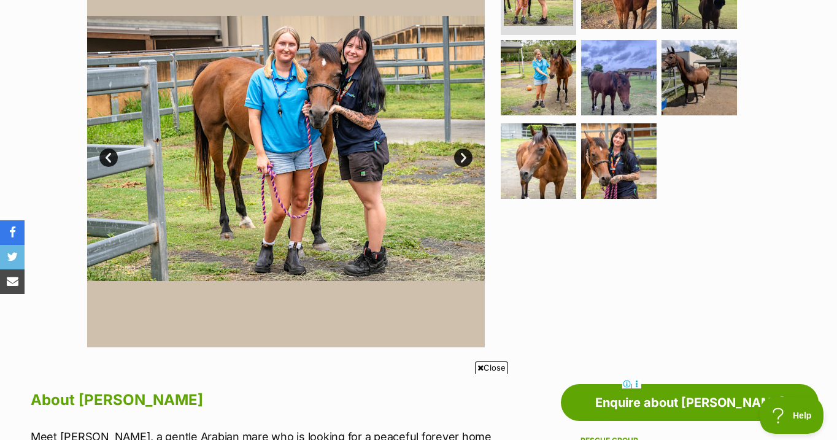
click at [463, 152] on link "Next" at bounding box center [463, 158] width 18 height 18
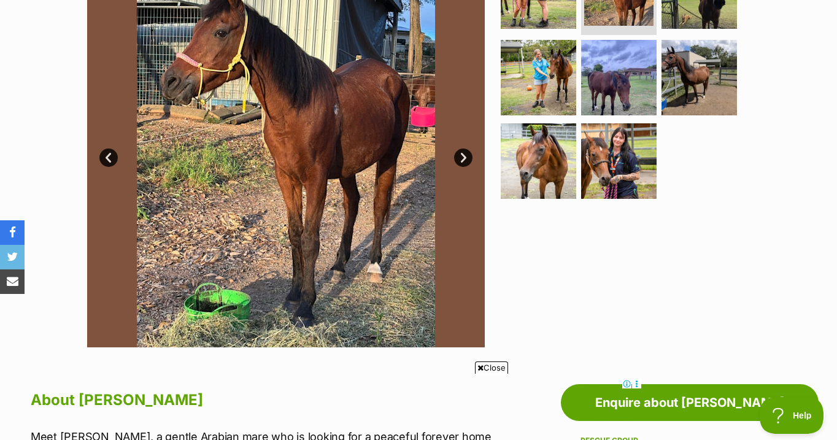
scroll to position [0, 0]
click at [463, 152] on link "Next" at bounding box center [463, 158] width 18 height 18
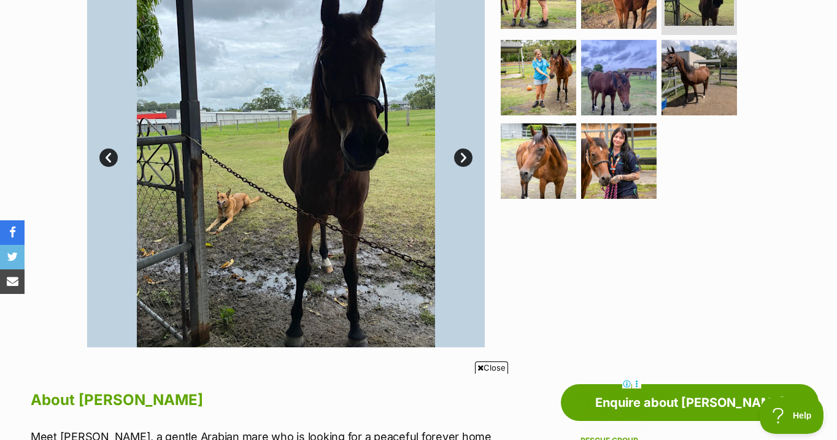
click at [463, 152] on link "Next" at bounding box center [463, 158] width 18 height 18
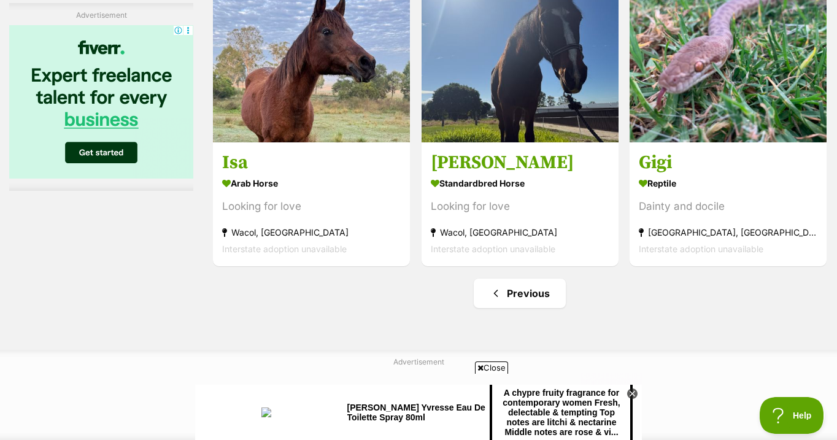
scroll to position [2721, 0]
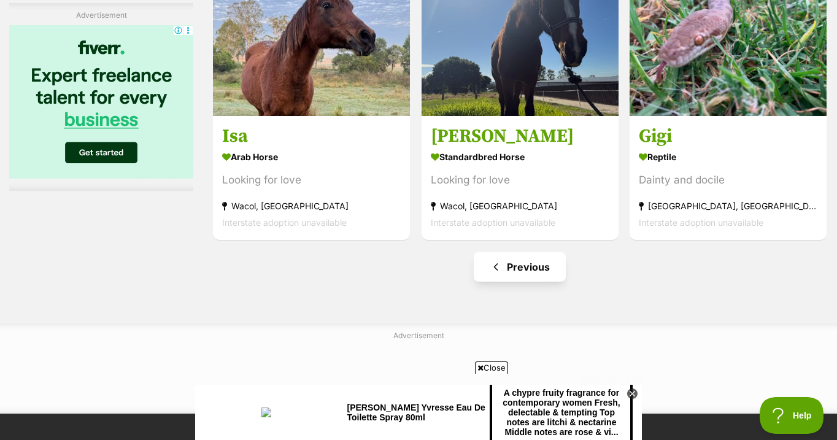
click at [522, 252] on link "Previous" at bounding box center [520, 266] width 92 height 29
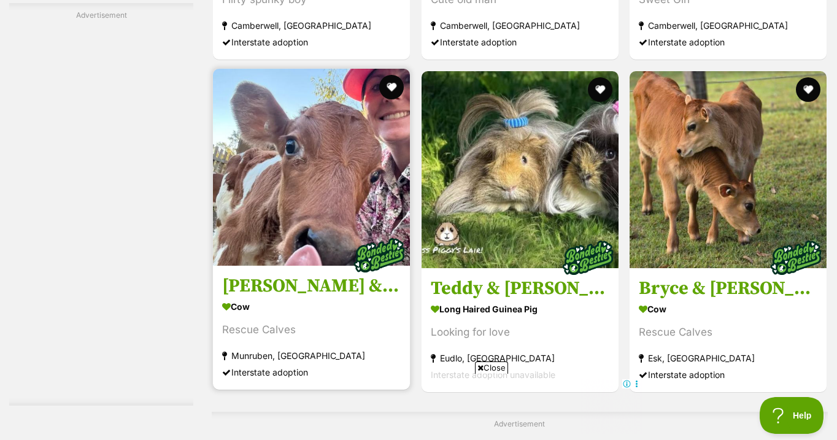
click at [352, 138] on img at bounding box center [311, 167] width 197 height 197
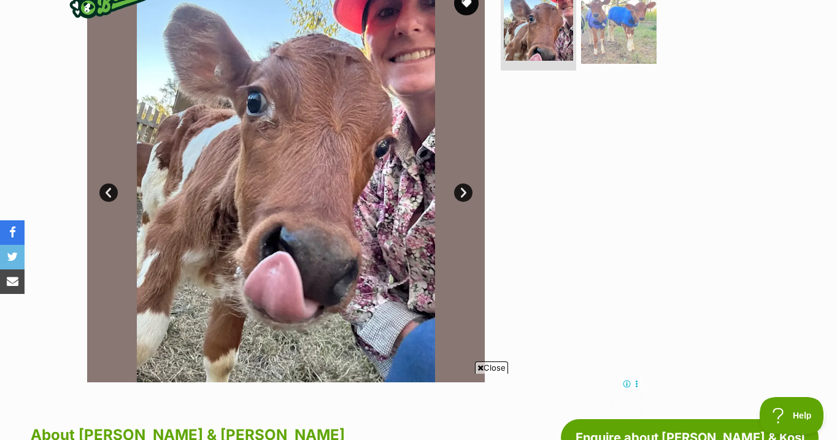
click at [462, 188] on link "Next" at bounding box center [463, 192] width 18 height 18
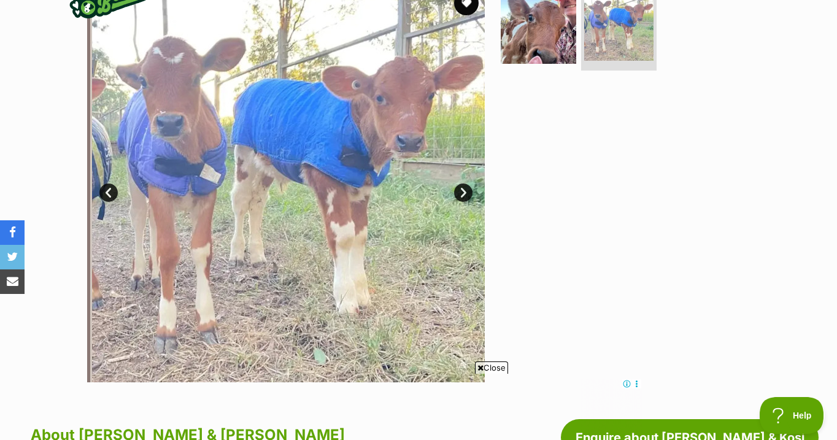
click at [466, 188] on link "Next" at bounding box center [463, 192] width 18 height 18
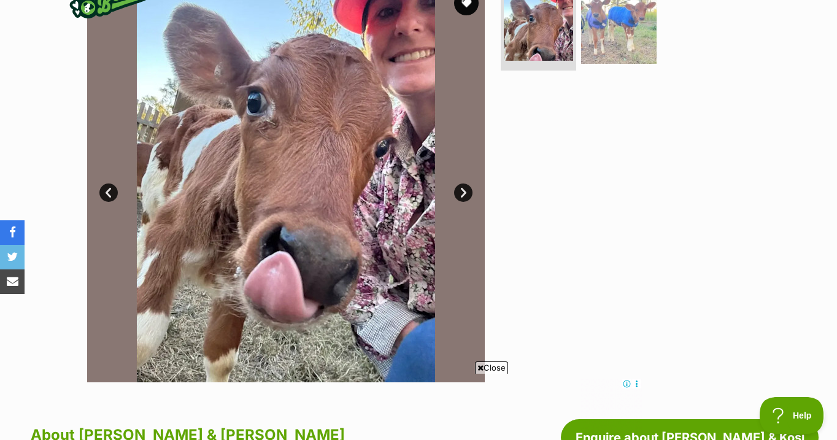
click at [462, 191] on link "Next" at bounding box center [463, 192] width 18 height 18
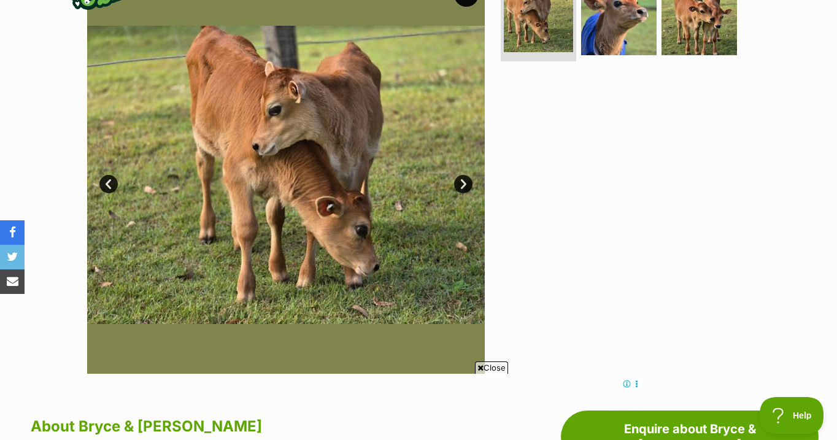
scroll to position [275, 0]
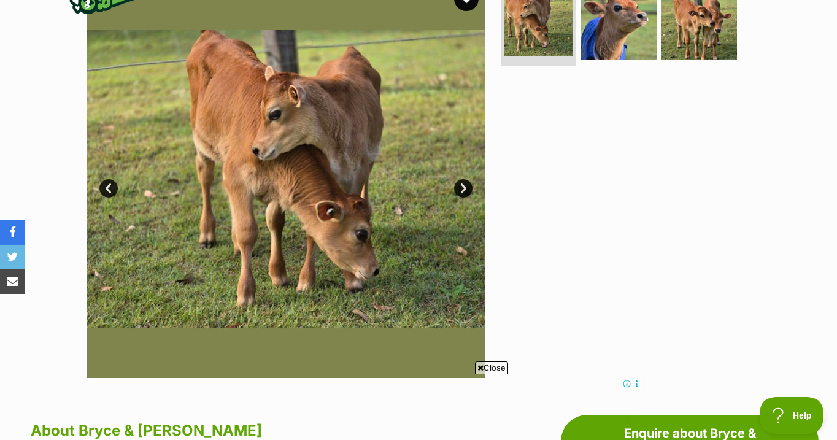
click at [463, 187] on link "Next" at bounding box center [463, 188] width 18 height 18
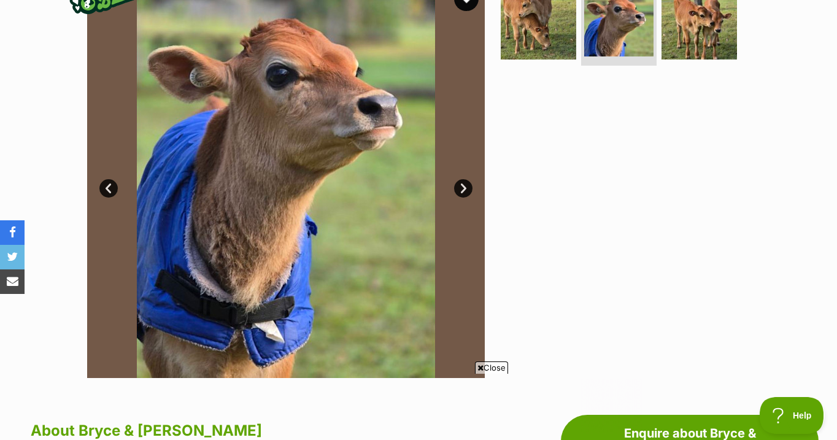
scroll to position [0, 0]
click at [463, 187] on link "Next" at bounding box center [463, 188] width 18 height 18
